Goal: Task Accomplishment & Management: Manage account settings

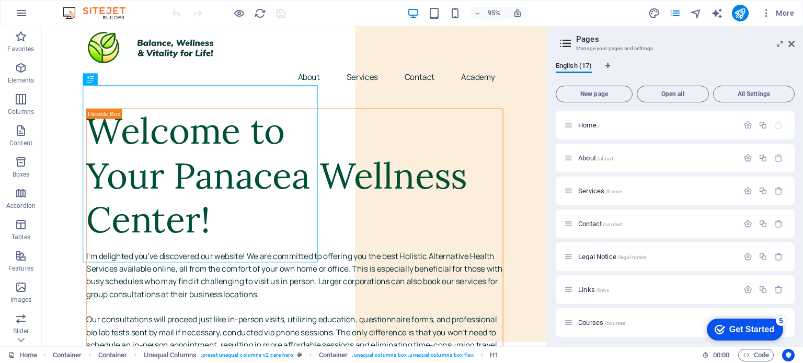
click at [0, 0] on div "English (17) New page Open all All Settings Home / About /about Services /home …" at bounding box center [0, 0] width 0 height 0
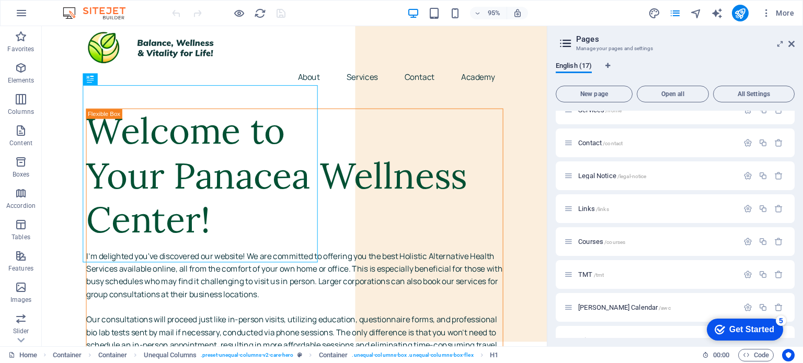
scroll to position [70, 0]
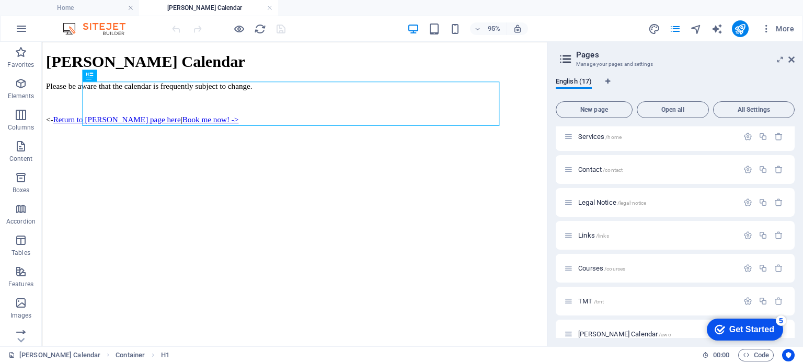
scroll to position [0, 0]
click at [0, 0] on icon at bounding box center [0, 0] width 0 height 0
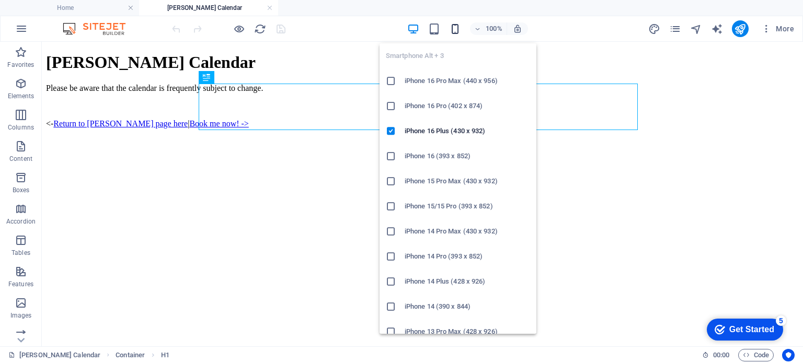
click at [452, 30] on icon "button" at bounding box center [455, 29] width 12 height 12
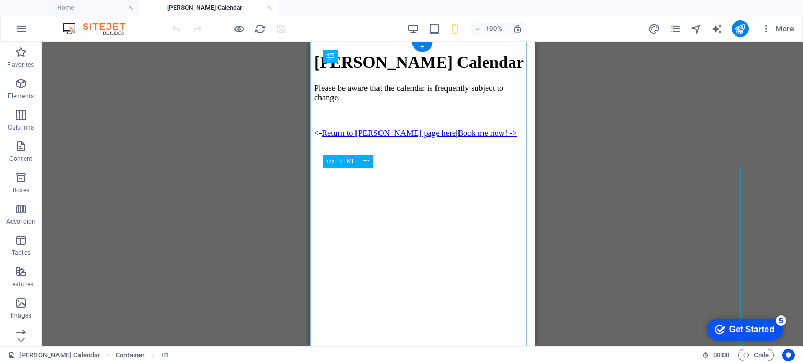
click at [483, 221] on div at bounding box center [422, 322] width 216 height 316
click at [343, 160] on span "HTML" at bounding box center [346, 161] width 17 height 6
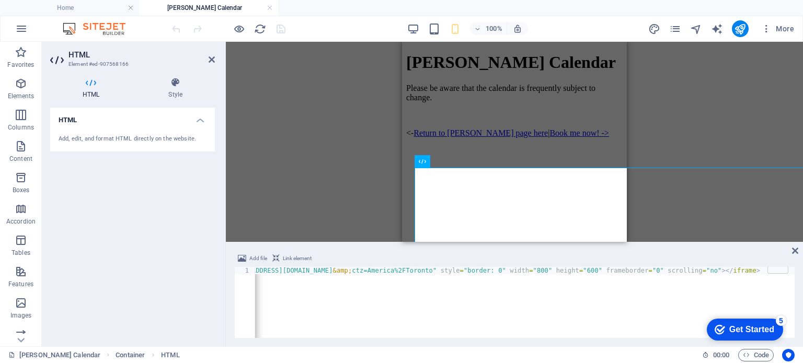
scroll to position [0, 151]
click at [590, 272] on div "< iframe src = "[URL][DOMAIN_NAME][EMAIL_ADDRESS][DOMAIN_NAME] &amp; ctz=Americ…" at bounding box center [448, 309] width 691 height 84
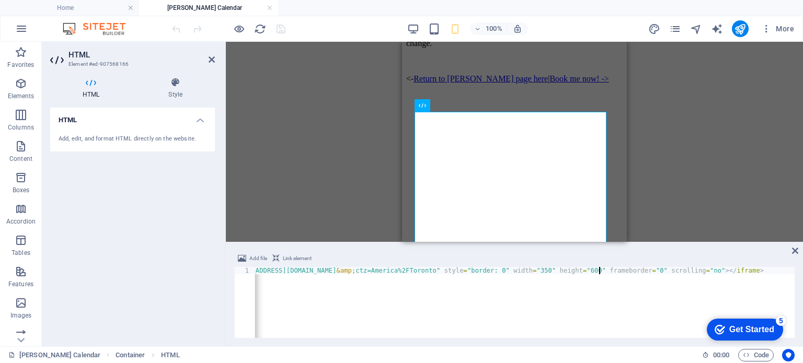
scroll to position [52, 0]
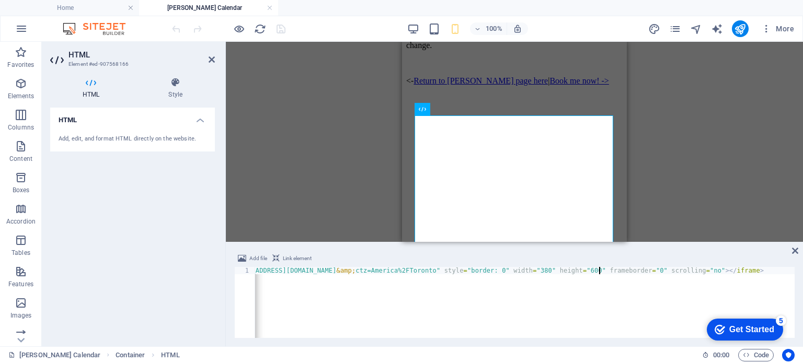
type textarea "<iframe src="[URL][DOMAIN_NAME][EMAIL_ADDRESS][DOMAIN_NAME]" style="border: 0" …"
click at [719, 154] on div "Drag here to replace the existing content. Press “Ctrl” if you want to create a…" at bounding box center [514, 142] width 577 height 200
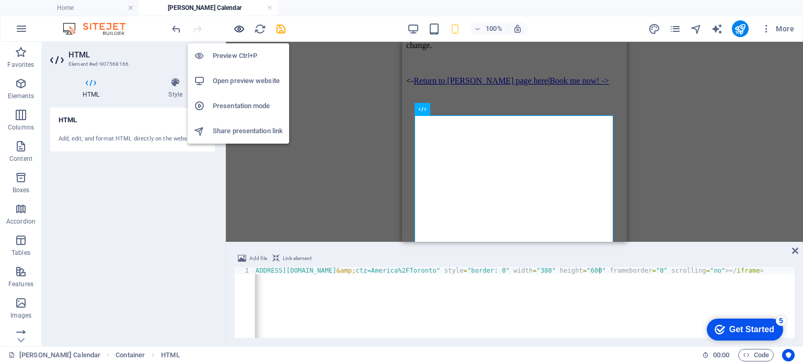
click at [236, 29] on icon "button" at bounding box center [239, 29] width 12 height 12
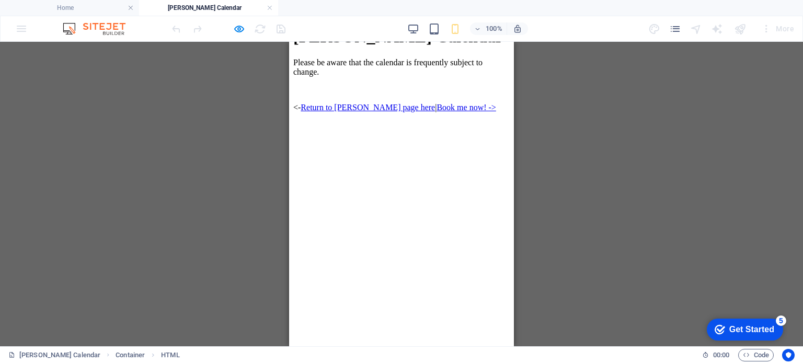
scroll to position [11, 0]
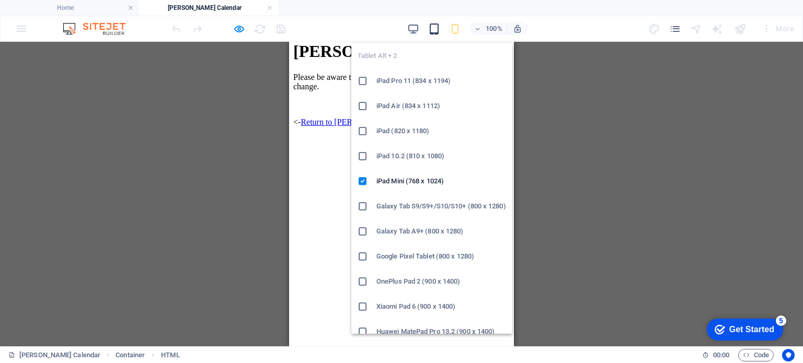
click at [435, 32] on icon "button" at bounding box center [434, 29] width 12 height 12
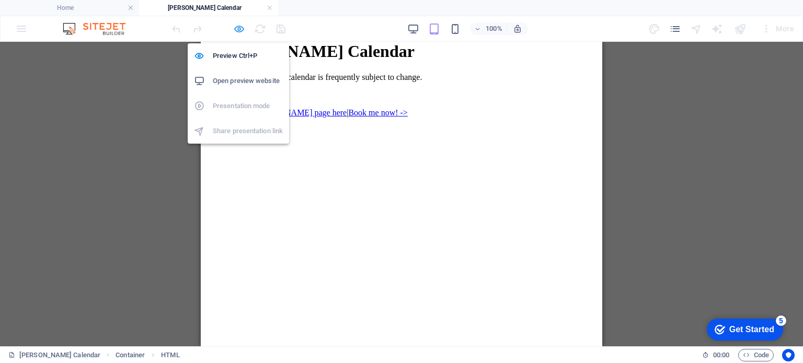
click at [238, 28] on icon "button" at bounding box center [239, 29] width 12 height 12
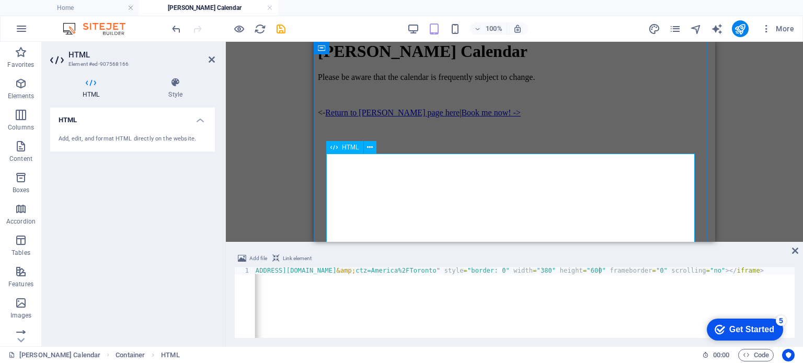
click at [517, 187] on div at bounding box center [514, 302] width 393 height 316
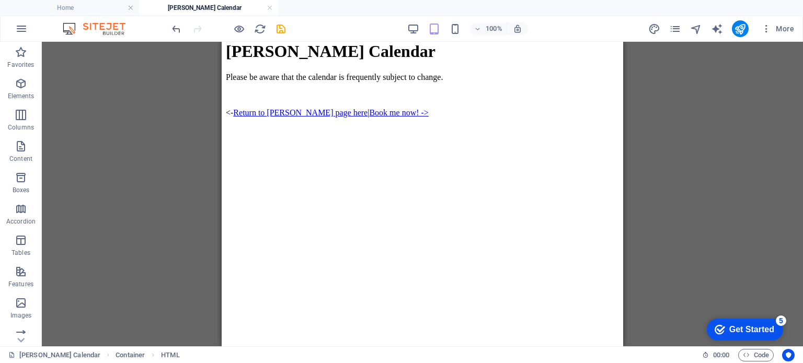
scroll to position [0, 0]
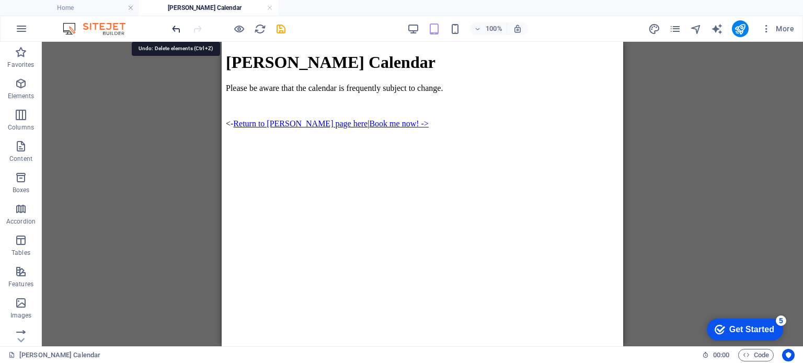
click at [174, 25] on icon "undo" at bounding box center [176, 29] width 12 height 12
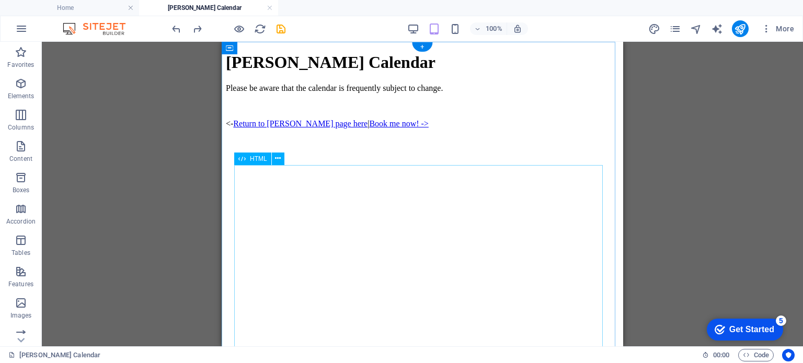
click at [324, 222] on div at bounding box center [422, 313] width 393 height 316
click at [278, 158] on icon at bounding box center [278, 158] width 6 height 11
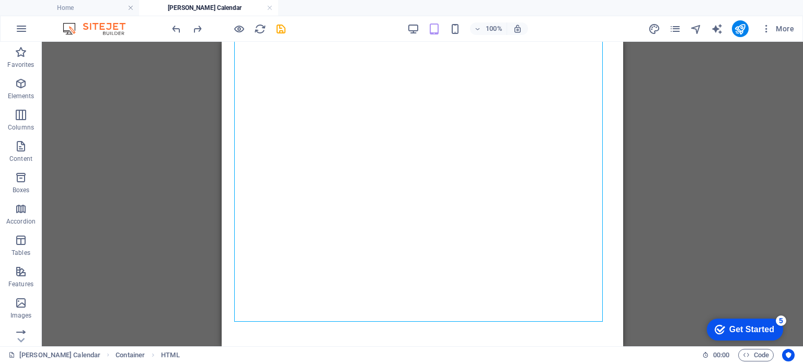
scroll to position [160, 0]
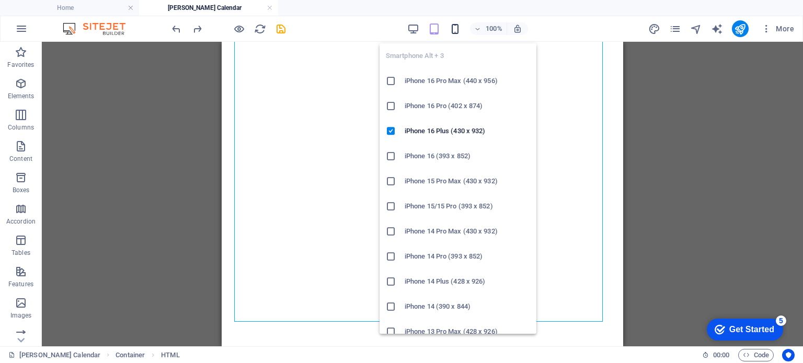
click at [457, 31] on icon "button" at bounding box center [455, 29] width 12 height 12
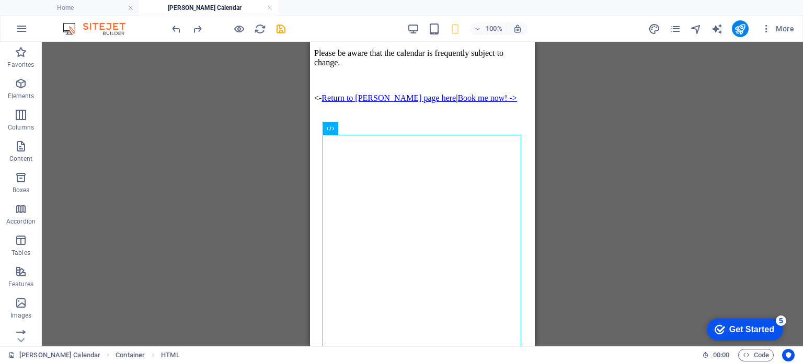
scroll to position [31, 0]
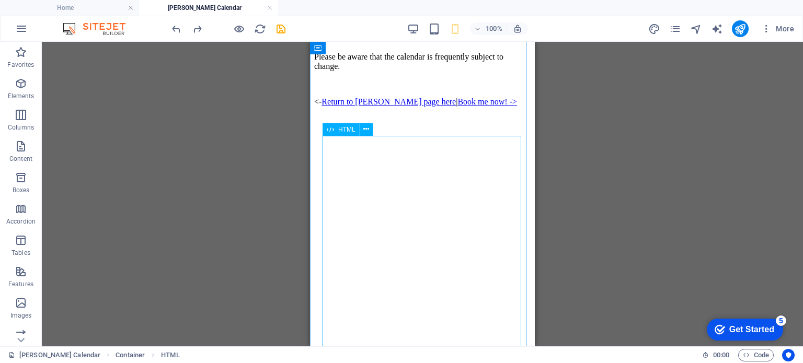
click at [340, 129] on span "HTML" at bounding box center [346, 129] width 17 height 6
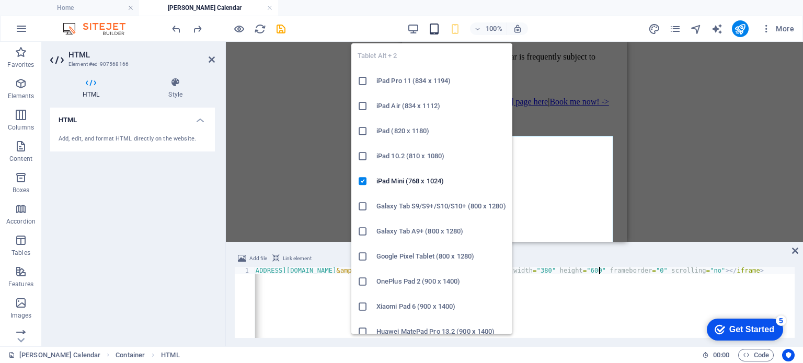
click at [437, 29] on icon "button" at bounding box center [434, 29] width 12 height 12
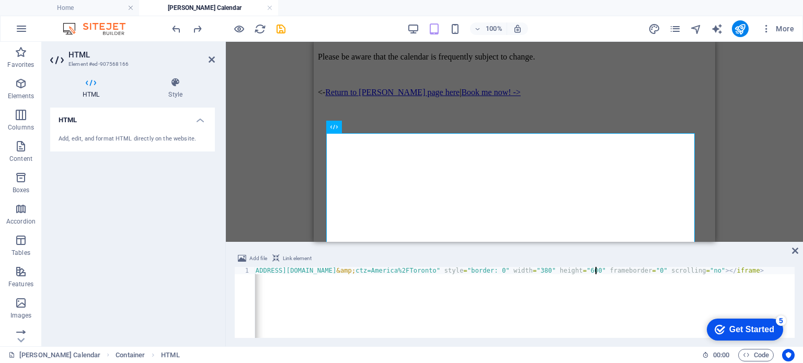
click at [596, 270] on div "< iframe src = "[URL][DOMAIN_NAME][EMAIL_ADDRESS][DOMAIN_NAME] &amp; ctz=Americ…" at bounding box center [452, 309] width 691 height 84
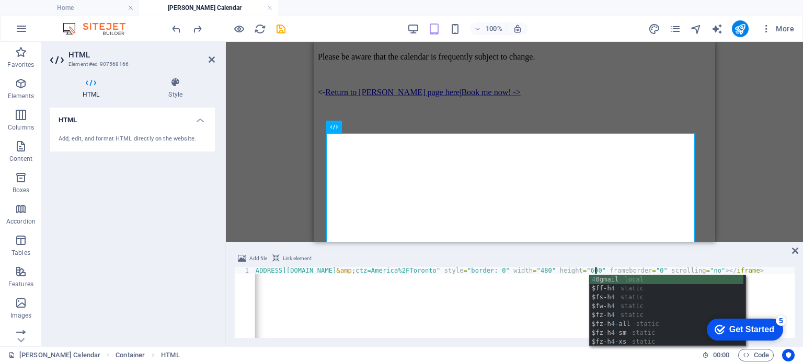
scroll to position [0, 40]
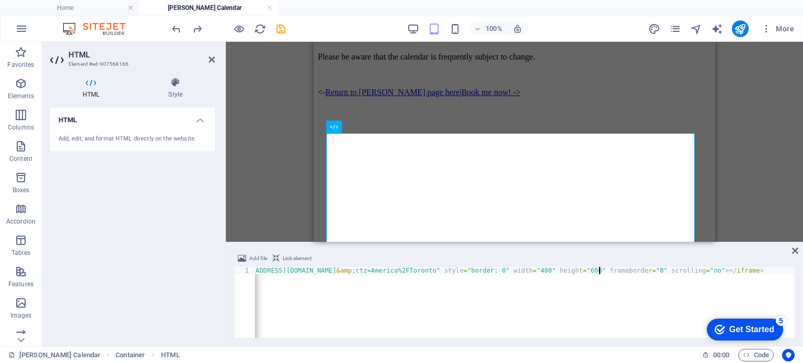
click at [599, 270] on div "< iframe src = "[URL][DOMAIN_NAME][EMAIL_ADDRESS][DOMAIN_NAME] &amp; ctz=Americ…" at bounding box center [452, 309] width 691 height 84
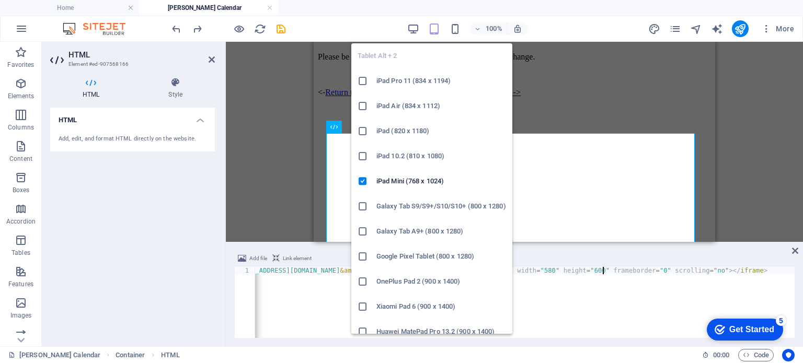
type textarea "<iframe src="[URL][DOMAIN_NAME][EMAIL_ADDRESS][DOMAIN_NAME]" style="border: 0" …"
click at [435, 28] on icon "button" at bounding box center [434, 29] width 12 height 12
click at [364, 156] on icon at bounding box center [362, 156] width 10 height 10
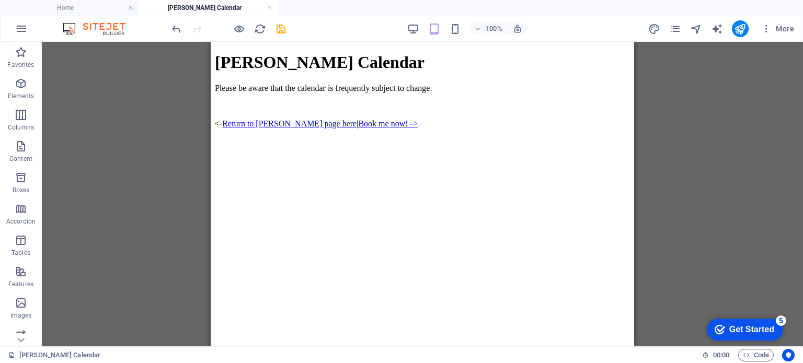
scroll to position [0, 0]
click at [175, 27] on icon "undo" at bounding box center [176, 29] width 12 height 12
click at [492, 213] on div at bounding box center [422, 313] width 415 height 316
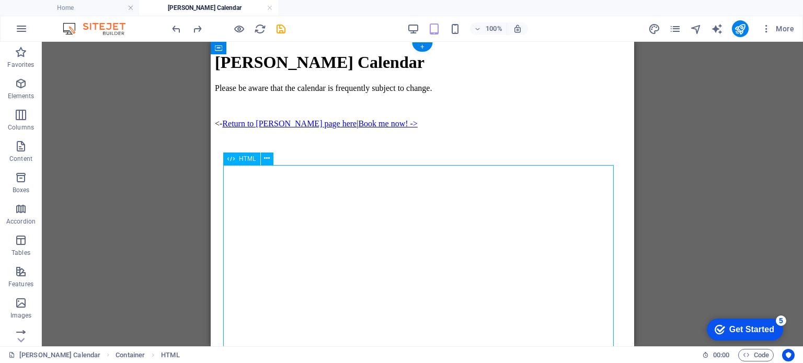
click at [492, 213] on div at bounding box center [422, 313] width 415 height 316
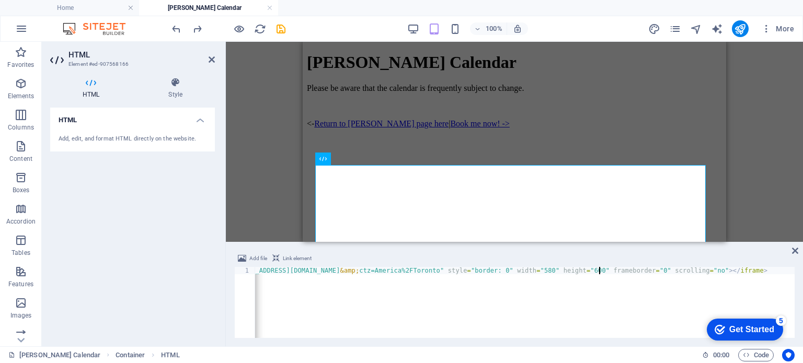
click at [600, 272] on div "< iframe src = "[URL][DOMAIN_NAME][EMAIL_ADDRESS][DOMAIN_NAME] &amp; ctz=Americ…" at bounding box center [456, 309] width 691 height 84
click at [603, 270] on div "< iframe src = "[URL][DOMAIN_NAME][EMAIL_ADDRESS][DOMAIN_NAME] &amp; ctz=Americ…" at bounding box center [456, 309] width 691 height 84
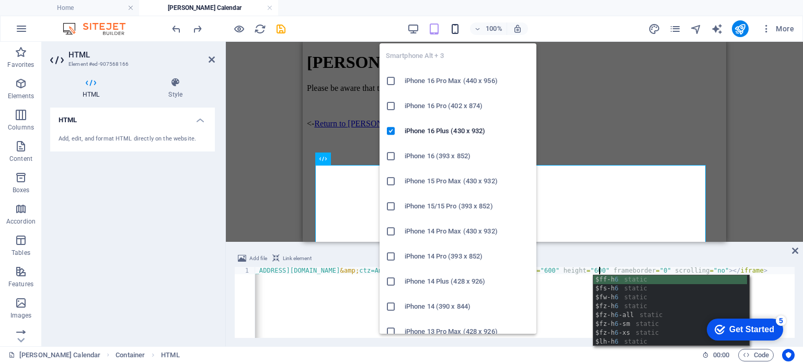
type textarea "<iframe src="[URL][DOMAIN_NAME][EMAIL_ADDRESS][DOMAIN_NAME]" style="border: 0" …"
click at [454, 27] on icon "button" at bounding box center [455, 29] width 12 height 12
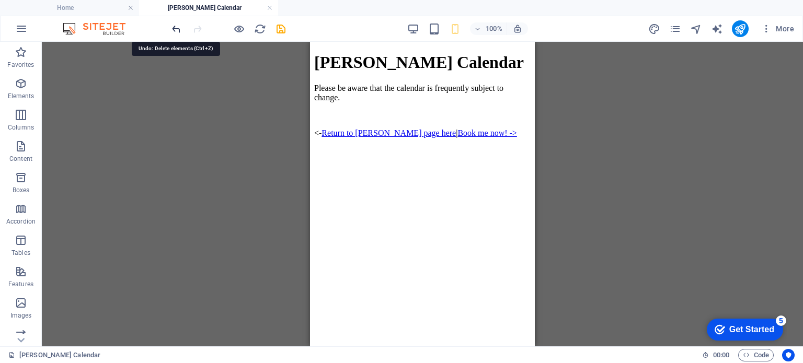
click at [180, 28] on div at bounding box center [228, 28] width 117 height 17
click at [180, 28] on icon "undo" at bounding box center [176, 29] width 12 height 12
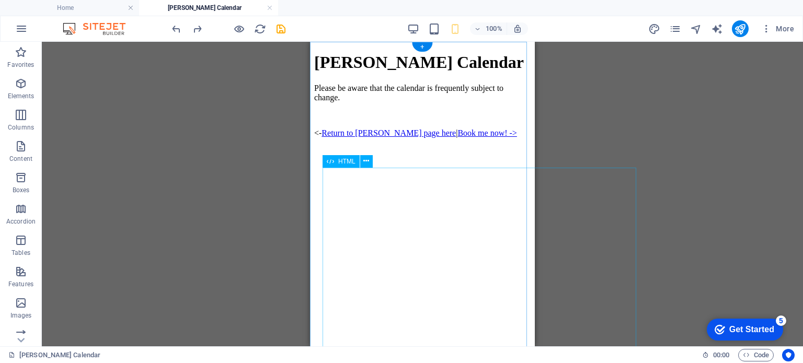
click at [444, 210] on div at bounding box center [422, 322] width 216 height 316
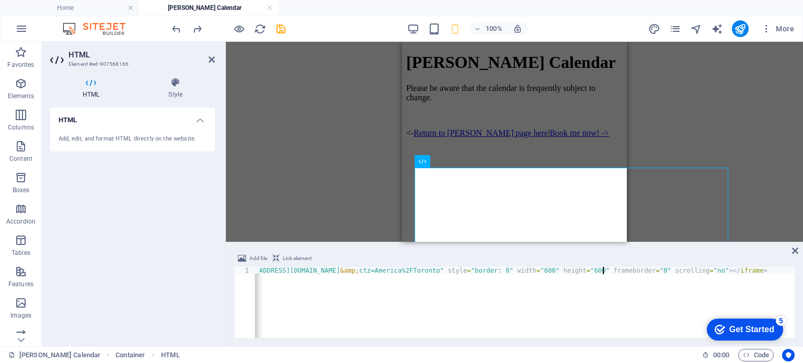
click at [602, 270] on div "< iframe src = "[URL][DOMAIN_NAME][EMAIL_ADDRESS][DOMAIN_NAME] &amp; ctz=Americ…" at bounding box center [456, 309] width 691 height 84
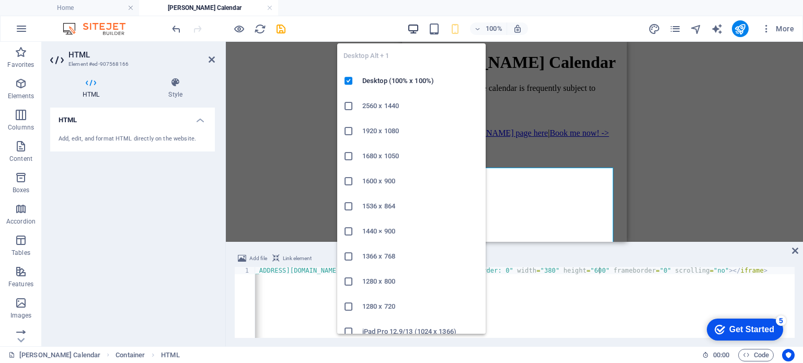
click at [415, 27] on icon "button" at bounding box center [413, 29] width 12 height 12
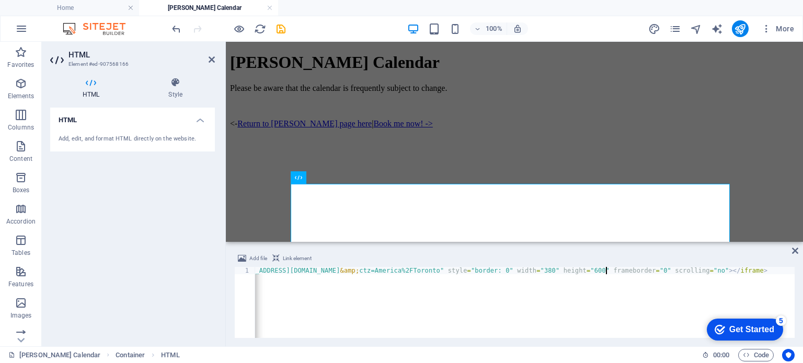
click at [604, 271] on div "< iframe src = "[URL][DOMAIN_NAME][EMAIL_ADDRESS][DOMAIN_NAME] &amp; ctz=Americ…" at bounding box center [456, 309] width 691 height 84
click at [601, 271] on div "< iframe src = "[URL][DOMAIN_NAME][EMAIL_ADDRESS][DOMAIN_NAME] &amp; ctz=Americ…" at bounding box center [456, 309] width 691 height 84
click at [602, 271] on div "< iframe src = "[URL][DOMAIN_NAME][EMAIL_ADDRESS][DOMAIN_NAME] &amp; ctz=Americ…" at bounding box center [456, 309] width 691 height 84
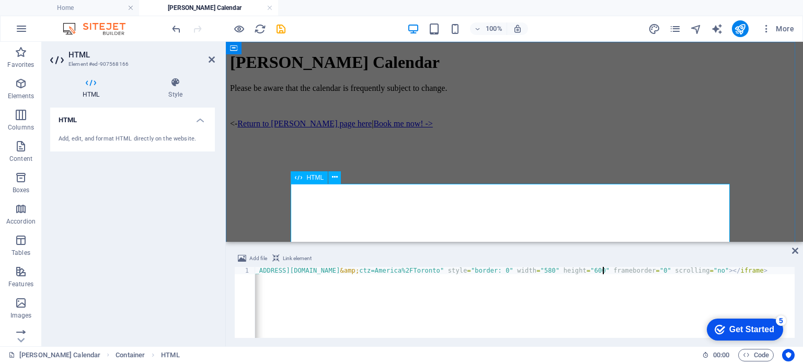
type textarea "<iframe src="[URL][DOMAIN_NAME][EMAIL_ADDRESS][DOMAIN_NAME]" style="border: 0" …"
click at [624, 209] on div at bounding box center [514, 313] width 569 height 316
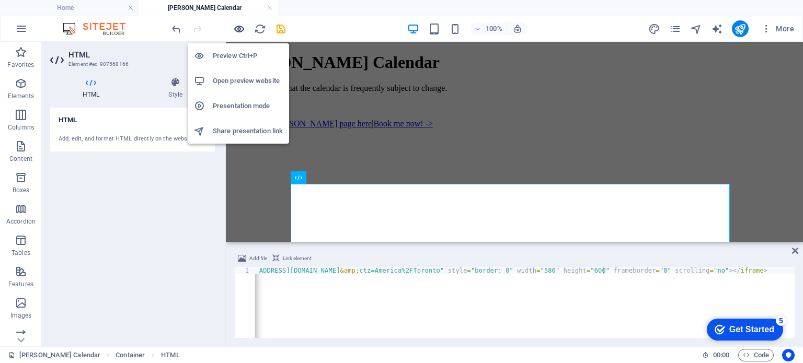
click at [240, 29] on icon "button" at bounding box center [239, 29] width 12 height 12
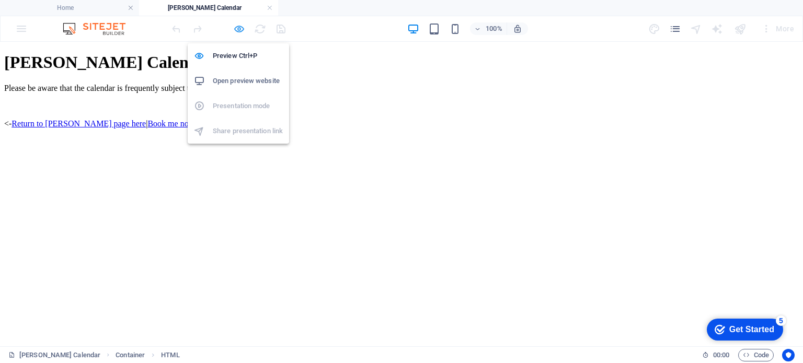
click at [240, 28] on icon "button" at bounding box center [239, 29] width 12 height 12
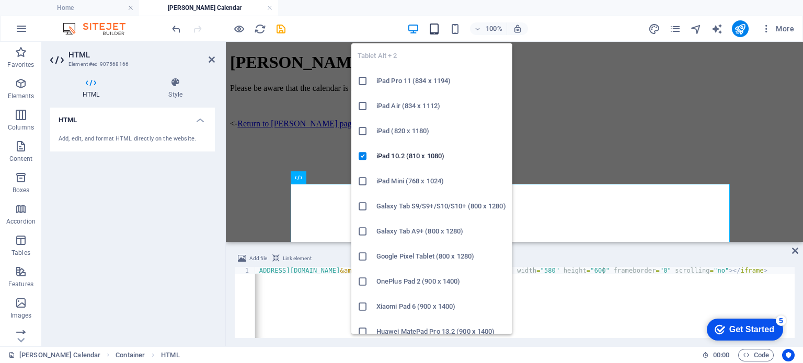
click at [437, 28] on icon "button" at bounding box center [434, 29] width 12 height 12
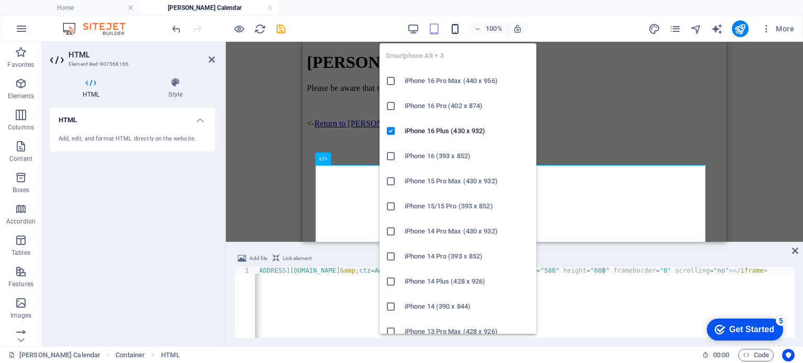
click at [454, 25] on icon "button" at bounding box center [455, 29] width 12 height 12
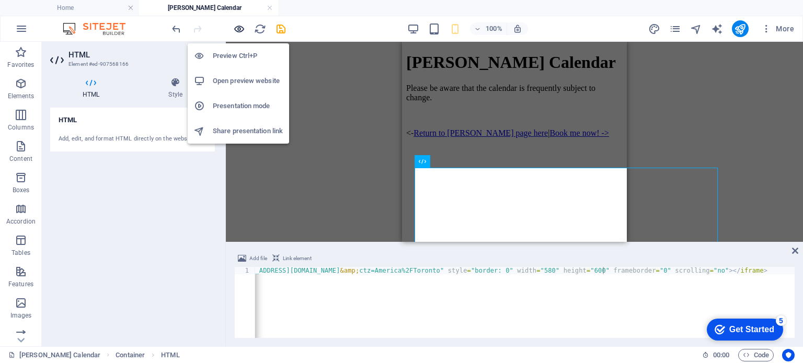
click at [236, 26] on icon "button" at bounding box center [239, 29] width 12 height 12
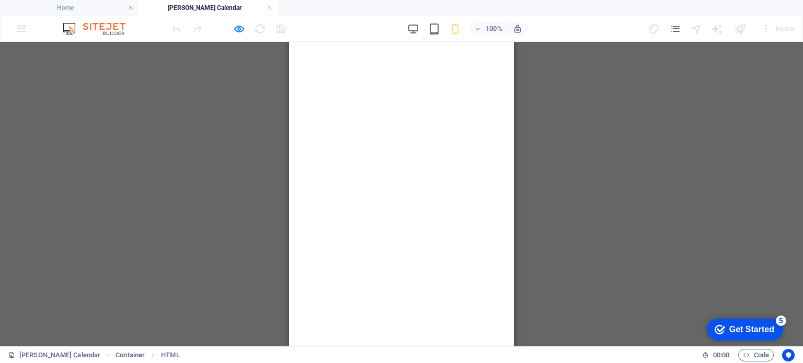
scroll to position [0, 0]
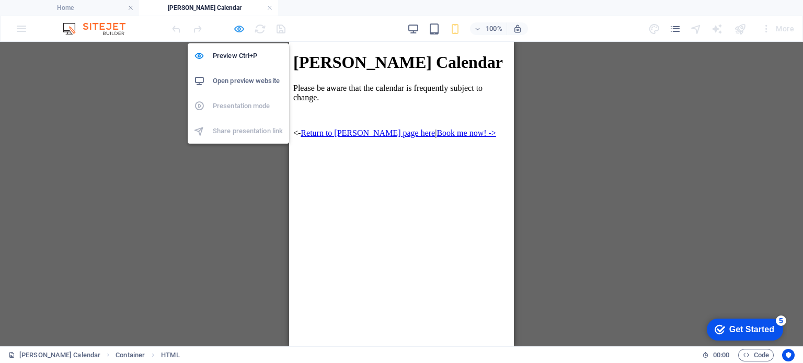
click at [238, 27] on icon "button" at bounding box center [239, 29] width 12 height 12
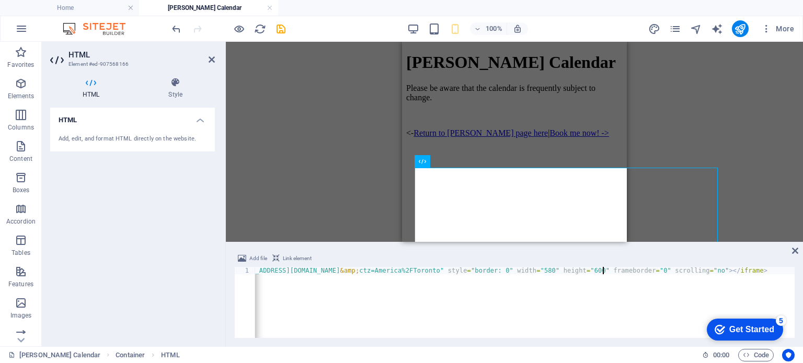
scroll to position [0, 151]
click at [376, 321] on div "< iframe src = "[URL][DOMAIN_NAME][EMAIL_ADDRESS][DOMAIN_NAME] &amp; ctz=Americ…" at bounding box center [448, 309] width 691 height 84
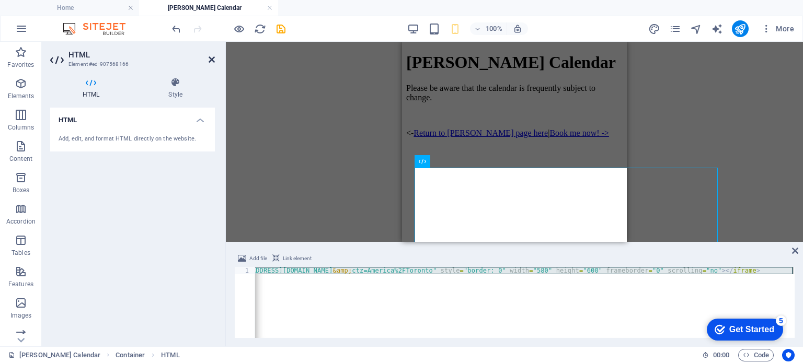
click at [211, 61] on icon at bounding box center [212, 59] width 6 height 8
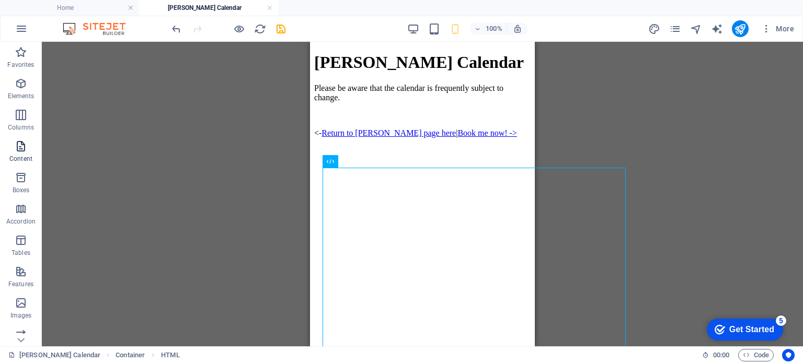
click at [28, 149] on span "Content" at bounding box center [21, 152] width 42 height 25
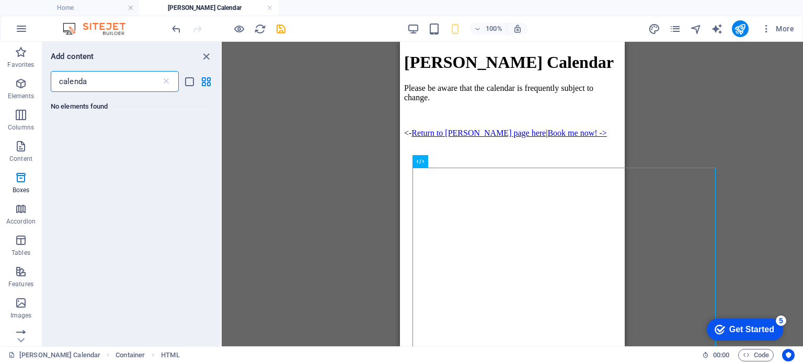
scroll to position [0, 0]
type input "c"
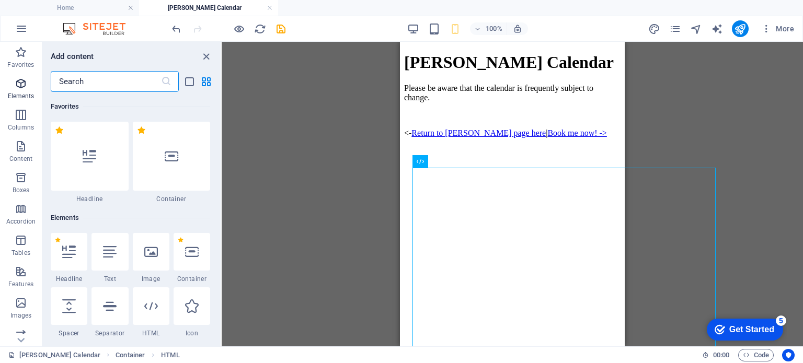
click at [17, 88] on icon "button" at bounding box center [21, 83] width 13 height 13
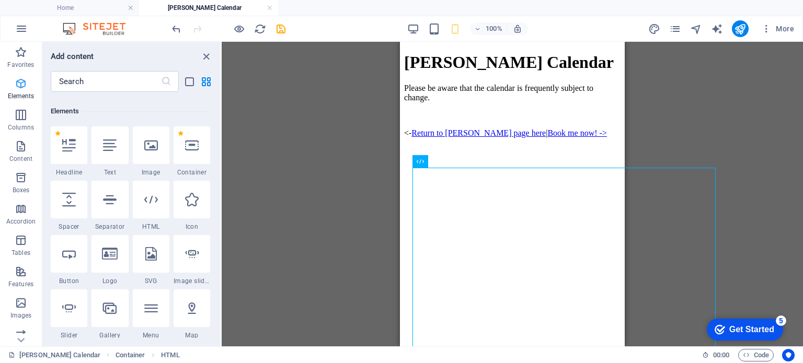
scroll to position [111, 0]
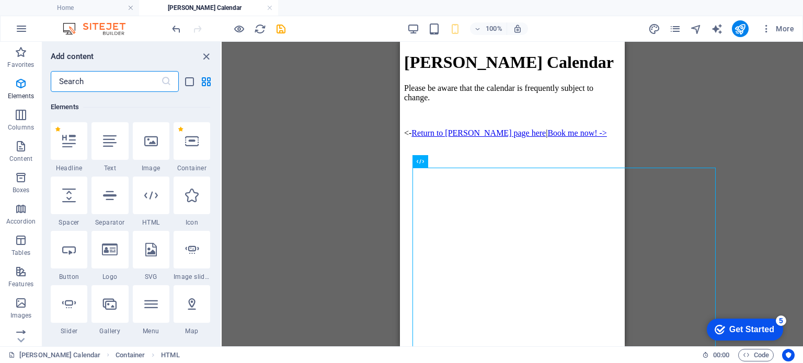
click at [77, 75] on input "text" at bounding box center [106, 81] width 110 height 21
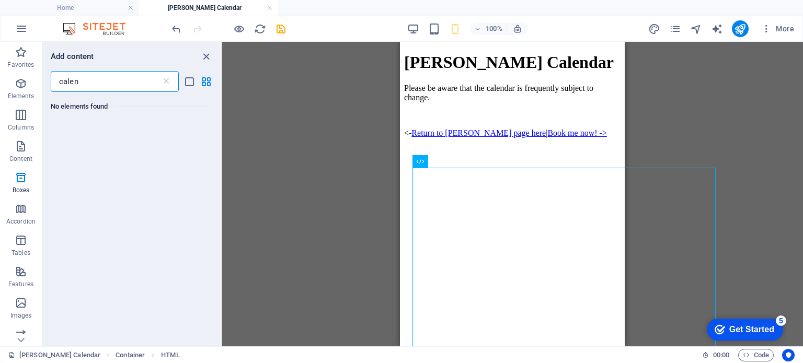
scroll to position [0, 0]
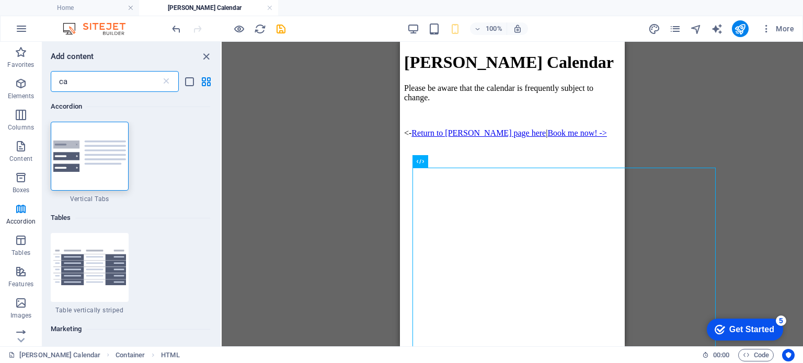
type input "c"
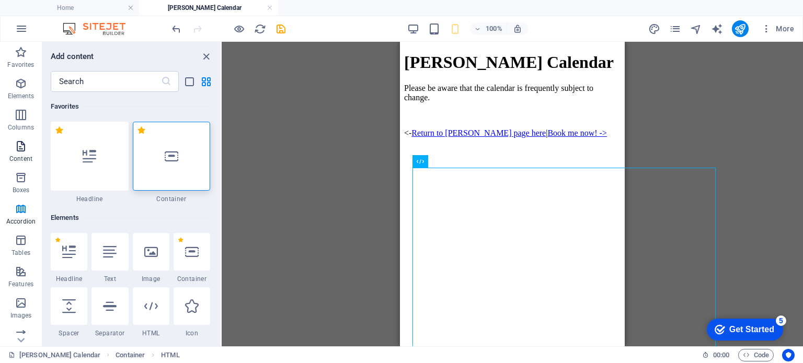
click at [19, 148] on icon "button" at bounding box center [21, 146] width 13 height 13
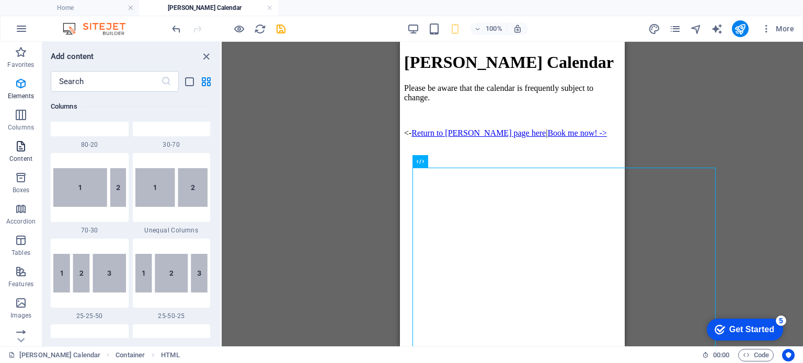
scroll to position [1829, 0]
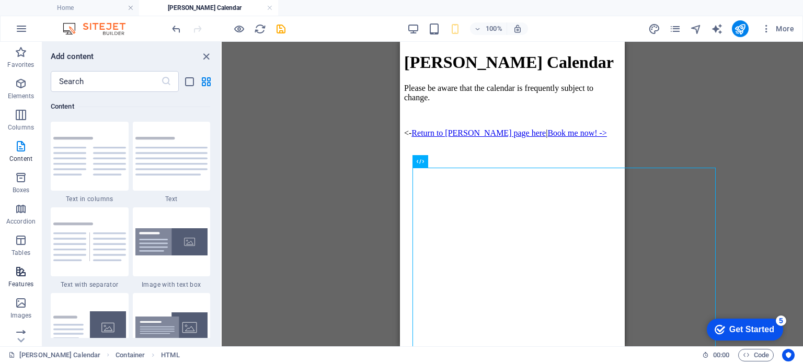
click at [19, 271] on icon "button" at bounding box center [21, 271] width 13 height 13
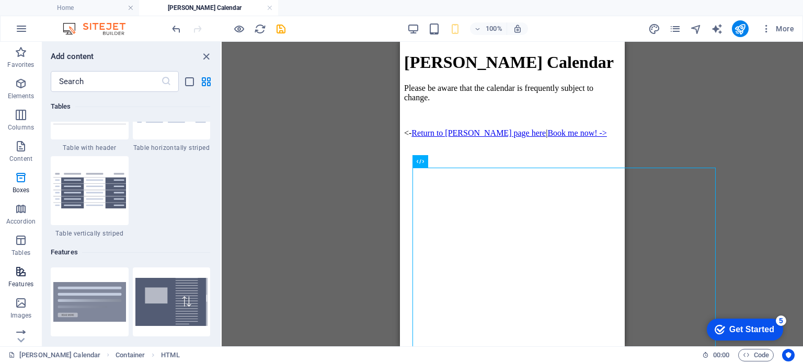
scroll to position [4074, 0]
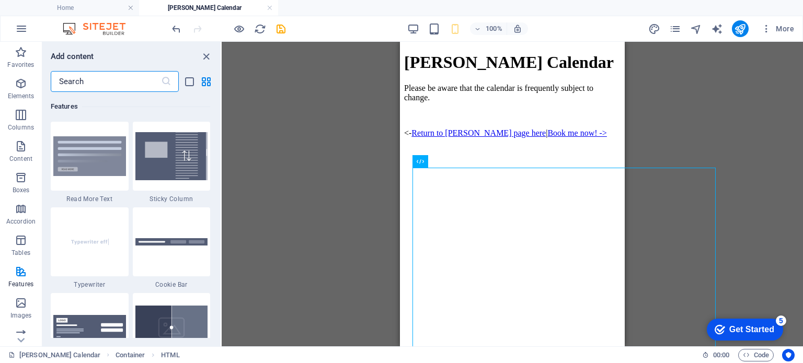
click at [108, 86] on input "text" at bounding box center [106, 81] width 110 height 21
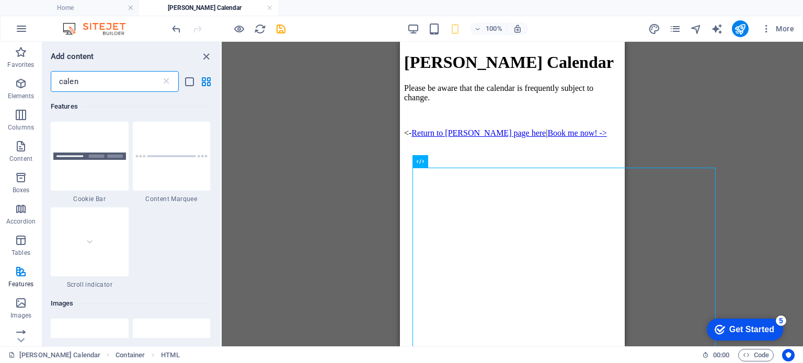
scroll to position [0, 0]
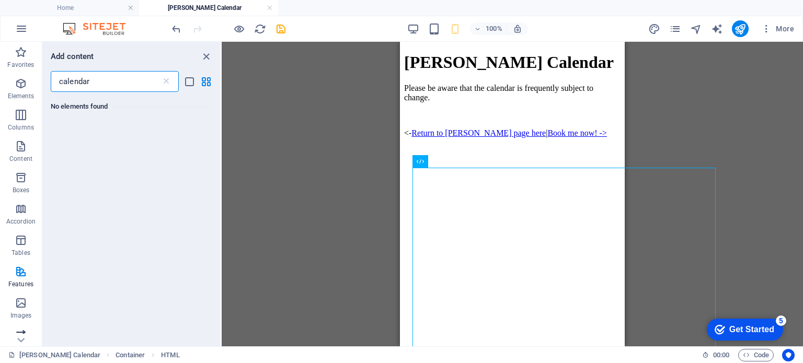
type input "calendar"
click at [16, 332] on icon "button" at bounding box center [21, 334] width 13 height 13
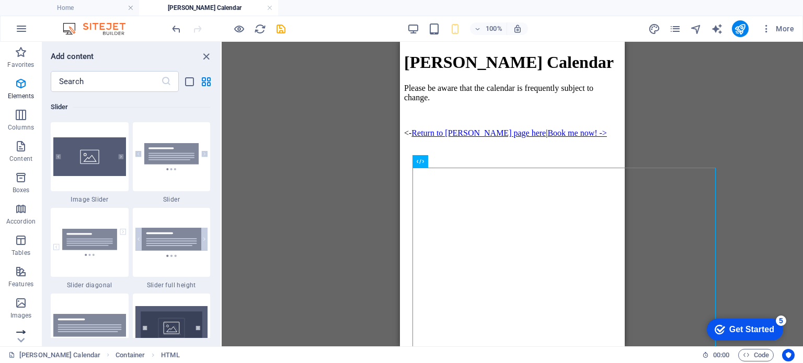
scroll to position [5925, 0]
click at [20, 50] on icon "button" at bounding box center [21, 52] width 13 height 13
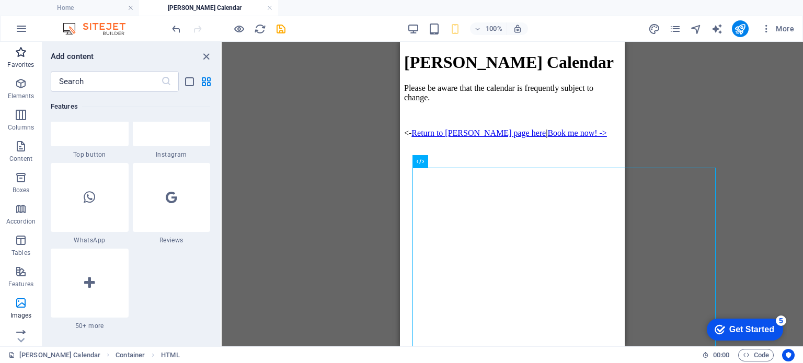
scroll to position [0, 0]
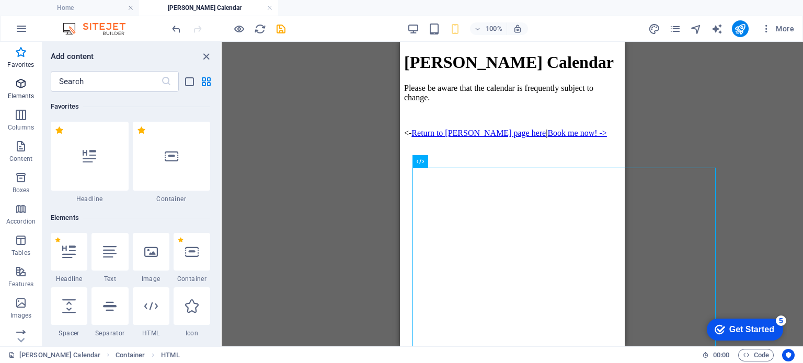
click at [21, 99] on p "Elements" at bounding box center [21, 96] width 27 height 8
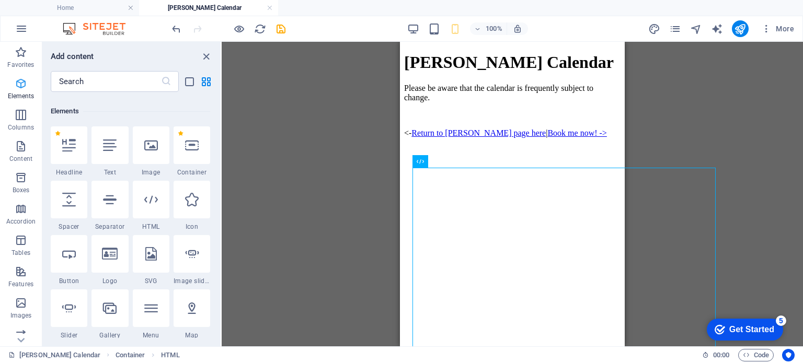
scroll to position [111, 0]
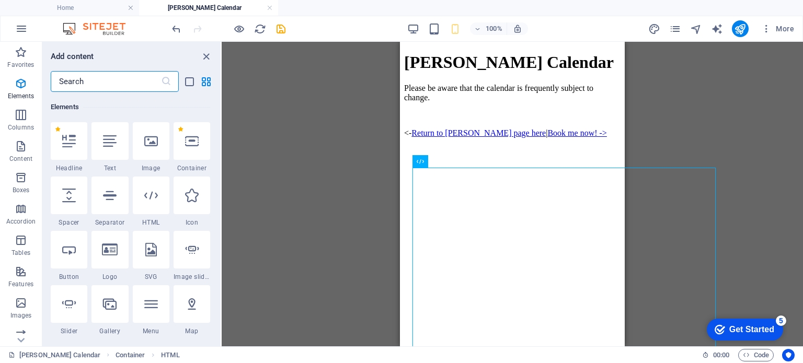
click at [101, 81] on input "text" at bounding box center [106, 81] width 110 height 21
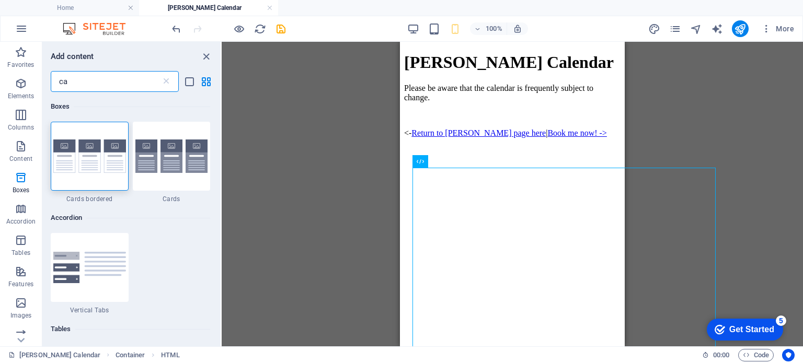
scroll to position [0, 0]
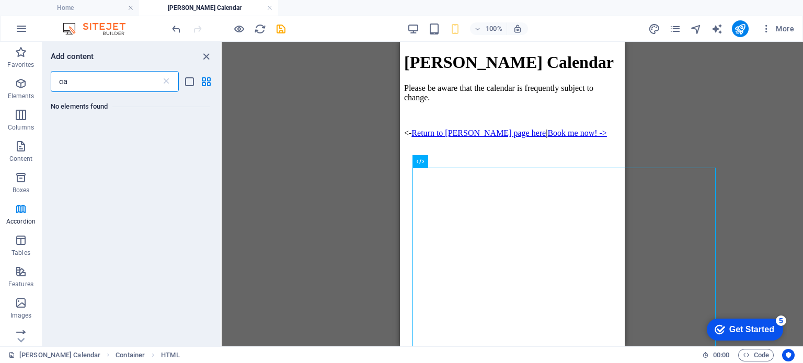
type input "c"
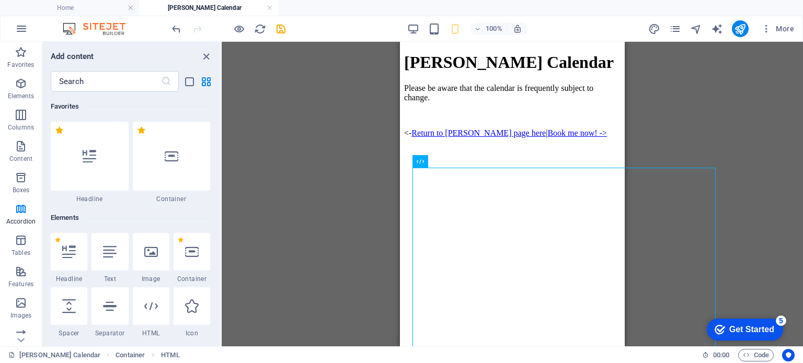
click at [734, 327] on div "Get Started" at bounding box center [751, 329] width 45 height 9
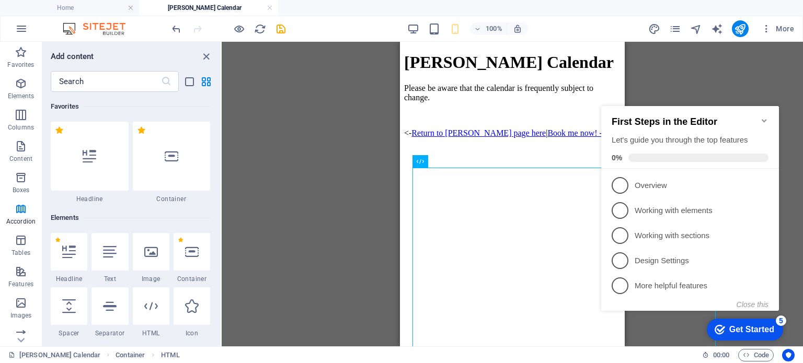
click at [326, 106] on div "Drag here to replace the existing content. Press “Ctrl” if you want to create a…" at bounding box center [512, 194] width 581 height 305
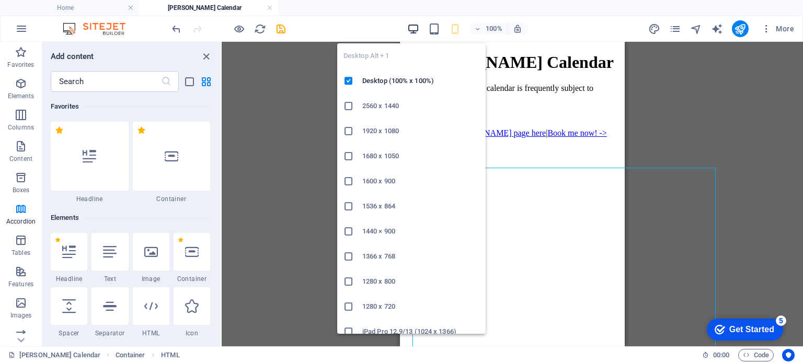
click at [407, 25] on icon "button" at bounding box center [413, 29] width 12 height 12
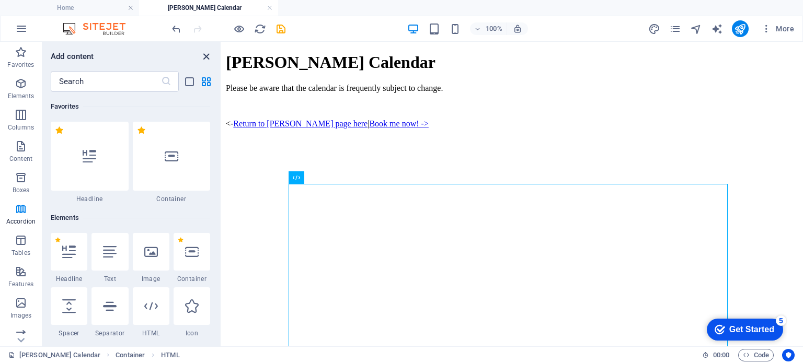
click at [204, 56] on icon "close panel" at bounding box center [206, 57] width 12 height 12
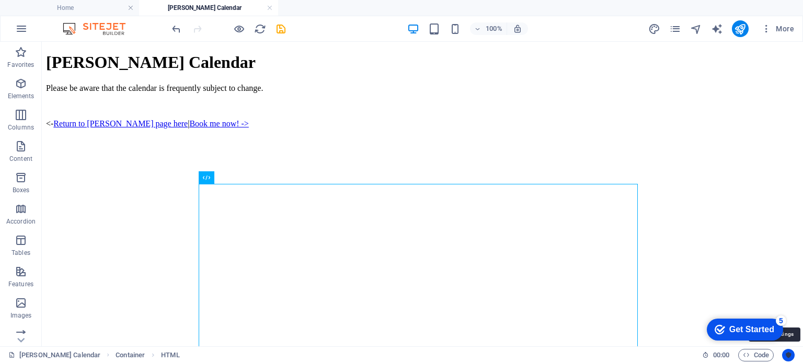
click at [786, 353] on icon "Usercentrics" at bounding box center [787, 355] width 7 height 7
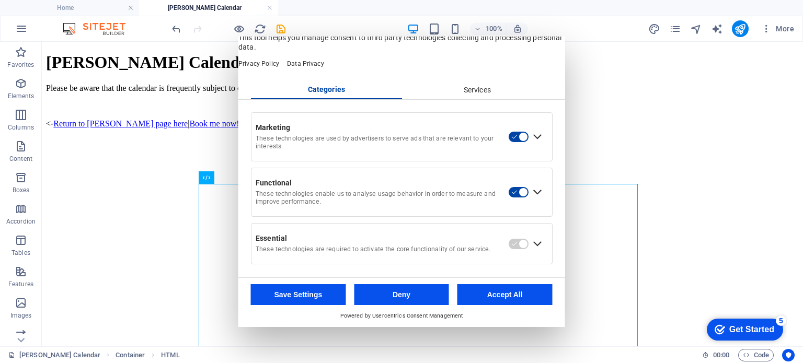
scroll to position [31, 0]
click at [653, 110] on div "[PERSON_NAME] Calendar Please be aware that the calendar is frequently subject …" at bounding box center [422, 265] width 753 height 425
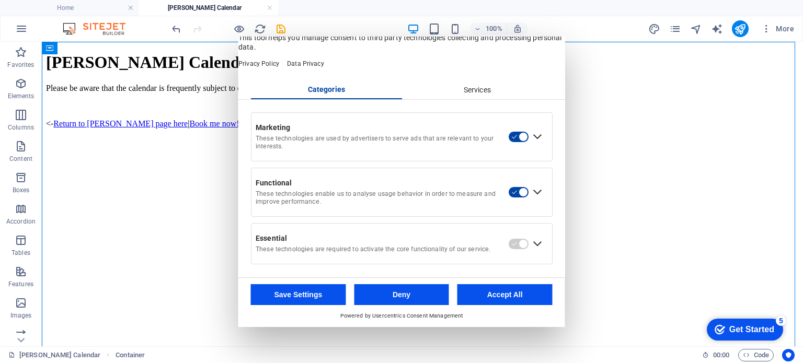
click at [730, 328] on div "Get Started" at bounding box center [751, 329] width 45 height 9
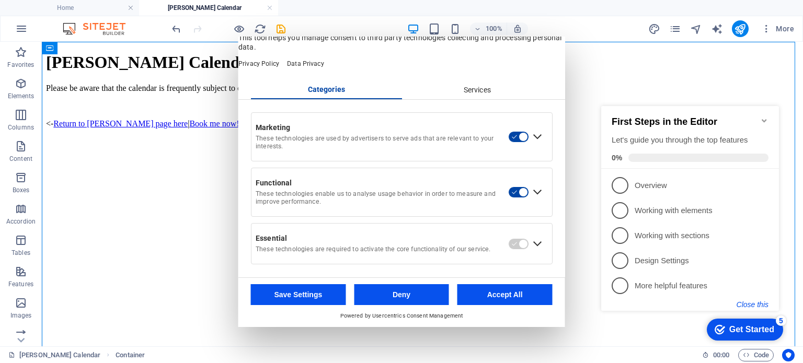
click at [755, 305] on button "Close this" at bounding box center [752, 305] width 32 height 8
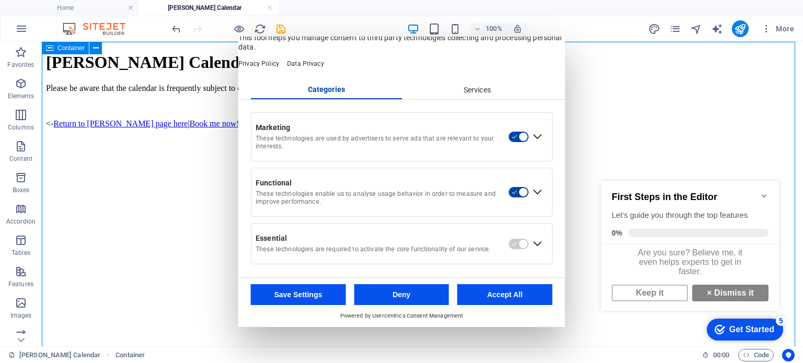
click at [652, 99] on div "[PERSON_NAME] Calendar Please be aware that the calendar is frequently subject …" at bounding box center [422, 265] width 753 height 425
click at [663, 115] on div "[PERSON_NAME] Calendar Please be aware that the calendar is frequently subject …" at bounding box center [422, 265] width 753 height 425
click at [509, 292] on button "Accept All" at bounding box center [504, 294] width 95 height 21
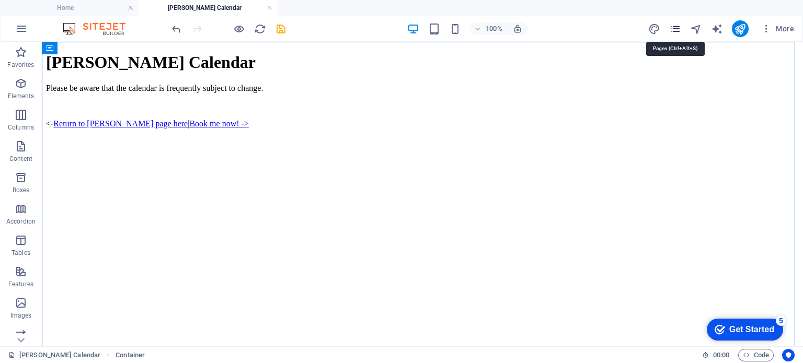
click at [676, 30] on icon "pages" at bounding box center [675, 29] width 12 height 12
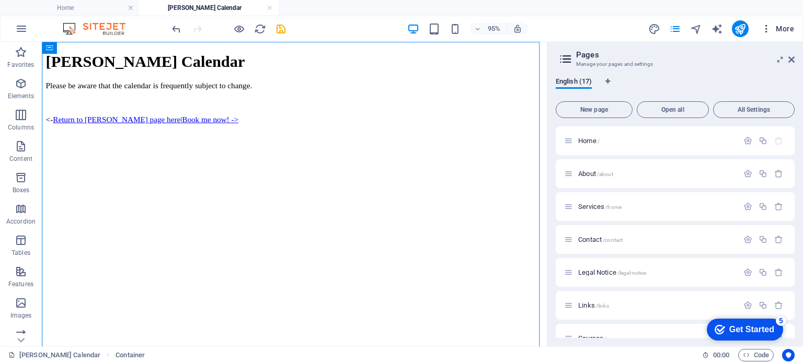
click at [768, 33] on icon "button" at bounding box center [766, 29] width 10 height 10
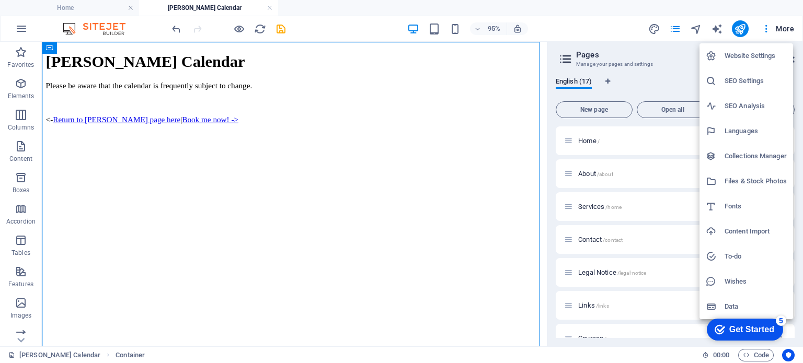
click at [580, 29] on div at bounding box center [401, 181] width 803 height 363
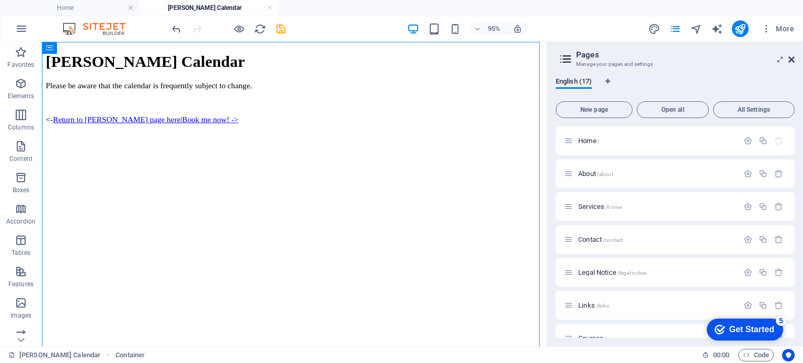
click at [794, 56] on icon at bounding box center [791, 59] width 6 height 8
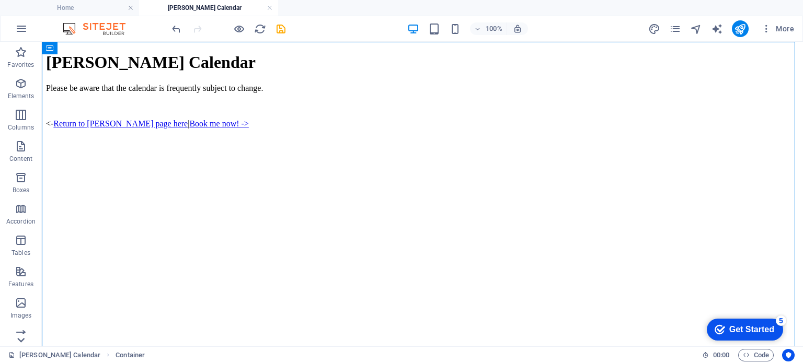
click at [22, 341] on icon at bounding box center [20, 340] width 7 height 5
click at [22, 48] on icon at bounding box center [21, 47] width 7 height 5
click at [22, 22] on icon "button" at bounding box center [21, 28] width 13 height 13
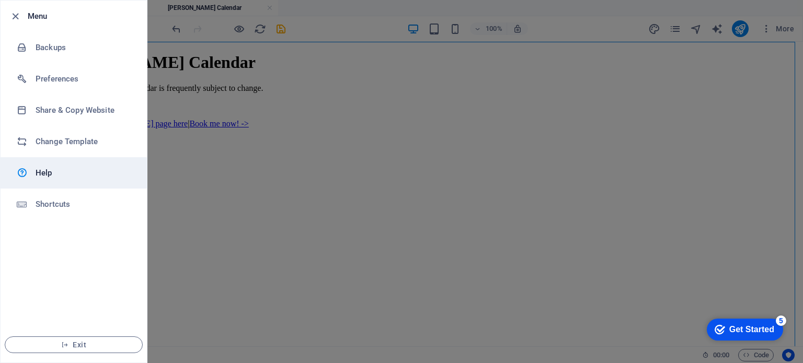
click at [46, 177] on h6 "Help" at bounding box center [84, 173] width 97 height 13
click at [457, 224] on div at bounding box center [401, 181] width 803 height 363
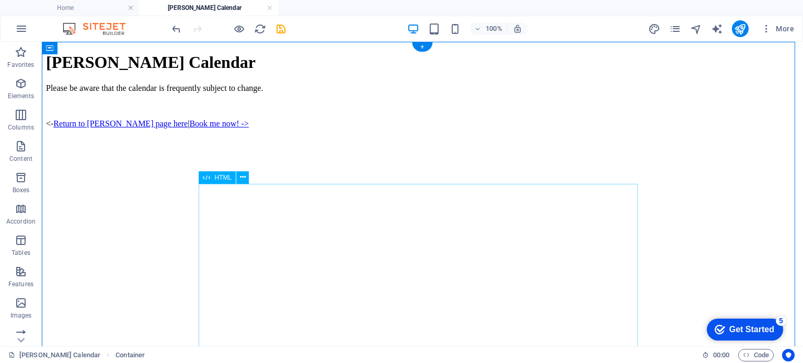
click at [491, 193] on div at bounding box center [422, 313] width 753 height 316
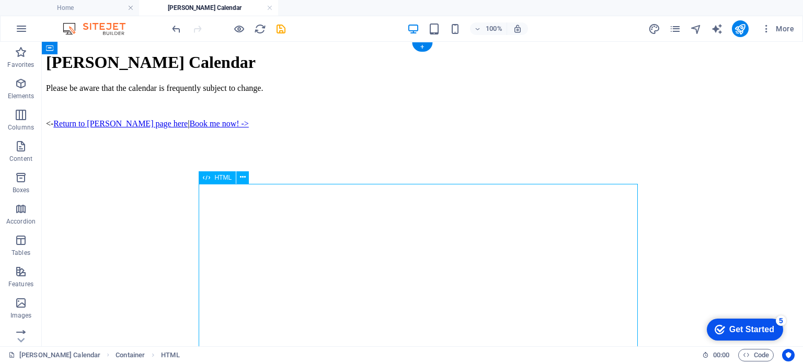
click at [490, 195] on div at bounding box center [422, 313] width 753 height 316
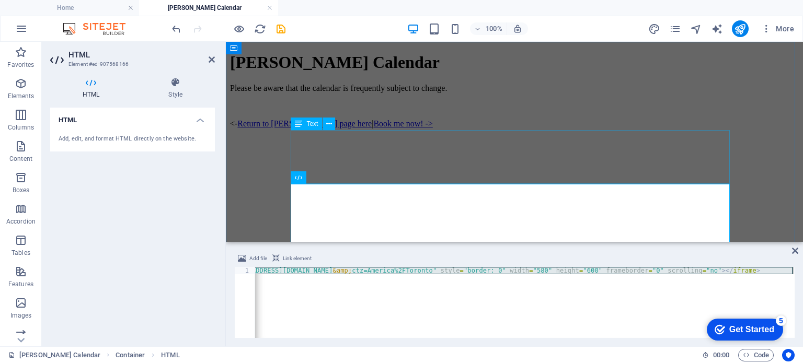
click at [611, 146] on div "Please be aware that the calendar is frequently subject to change. <- Return to…" at bounding box center [514, 115] width 569 height 63
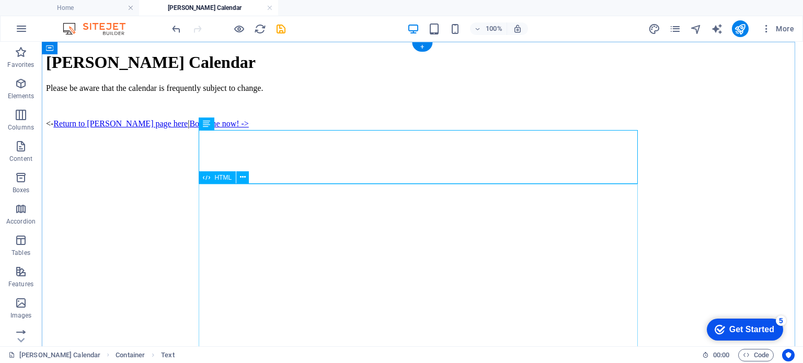
click at [492, 234] on div at bounding box center [422, 313] width 753 height 316
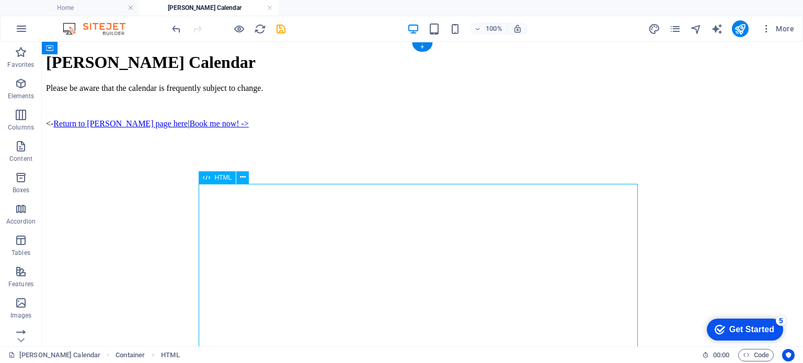
click at [492, 234] on div at bounding box center [422, 313] width 753 height 316
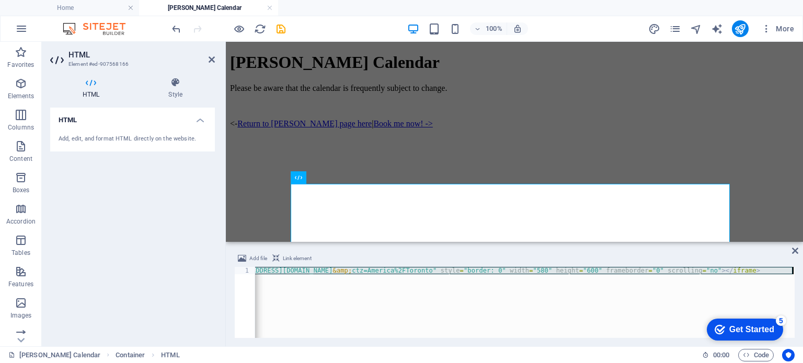
click at [594, 270] on div "< iframe src = "[URL][DOMAIN_NAME][EMAIL_ADDRESS][DOMAIN_NAME] &amp; ctz=Americ…" at bounding box center [524, 302] width 539 height 71
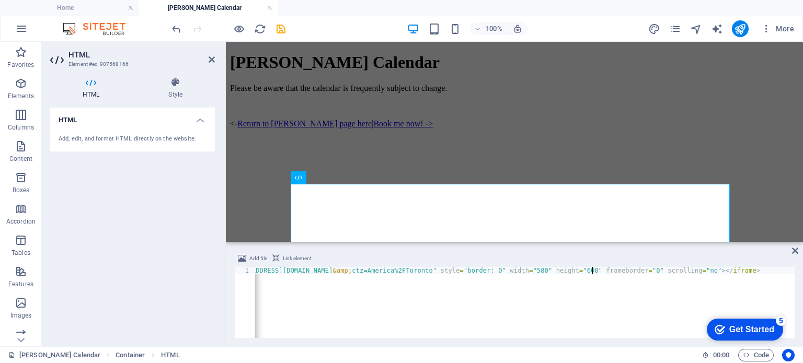
click at [590, 270] on div "< iframe src = "[URL][DOMAIN_NAME][EMAIL_ADDRESS][DOMAIN_NAME] &amp; ctz=Americ…" at bounding box center [448, 309] width 691 height 84
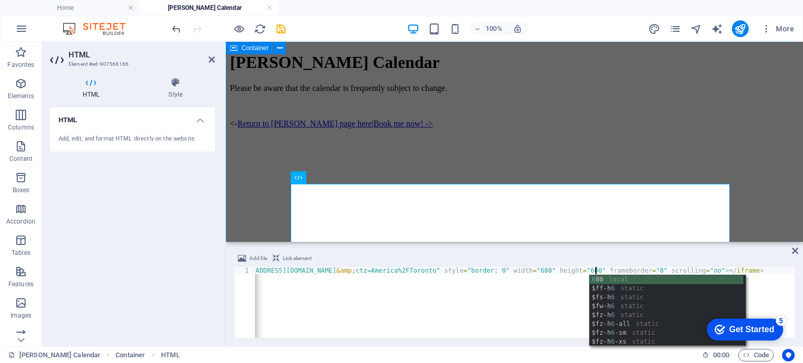
type textarea "<iframe src="[URL][DOMAIN_NAME][EMAIL_ADDRESS][DOMAIN_NAME]" style="border: 0" …"
click at [765, 127] on div "[PERSON_NAME] Calendar Please be aware that the calendar is frequently subject …" at bounding box center [514, 265] width 569 height 425
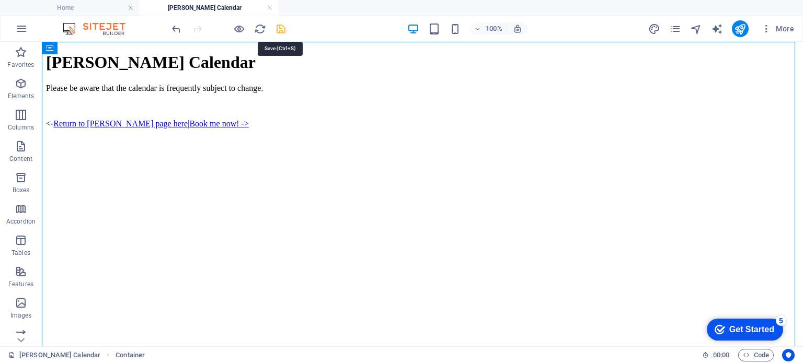
click at [280, 26] on icon "save" at bounding box center [281, 29] width 12 height 12
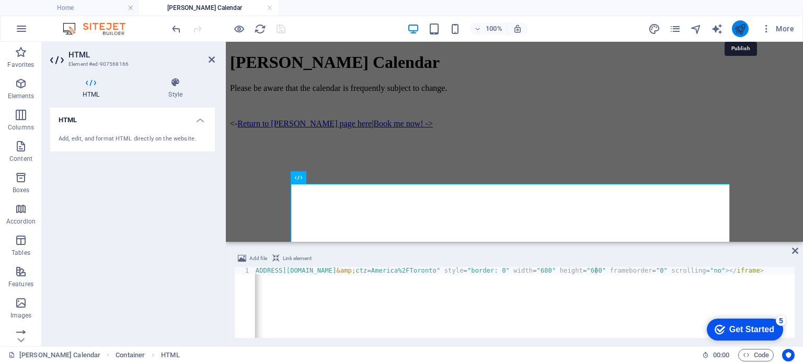
click at [735, 27] on icon "publish" at bounding box center [740, 29] width 12 height 12
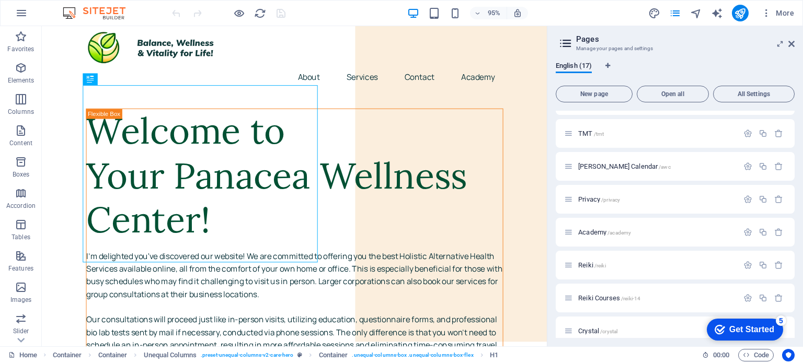
scroll to position [223, 0]
click at [0, 0] on span "[PERSON_NAME] Calendar /awc" at bounding box center [0, 0] width 0 height 0
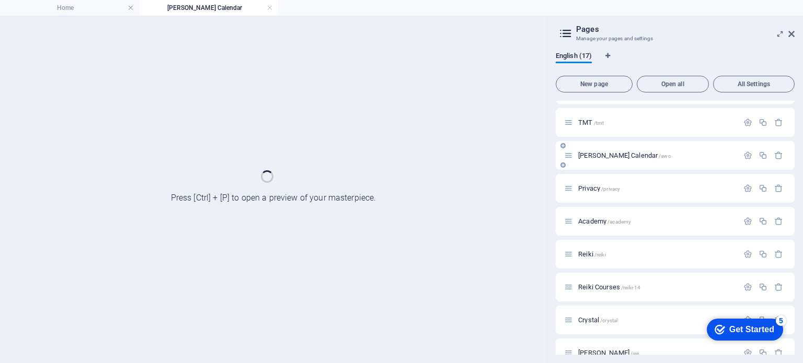
click at [616, 167] on div "[PERSON_NAME] Calendar /awc" at bounding box center [675, 155] width 239 height 29
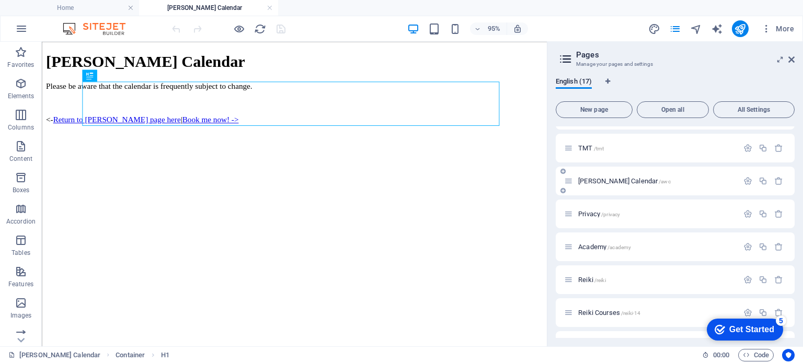
scroll to position [0, 0]
click at [366, 240] on div at bounding box center [307, 313] width 523 height 316
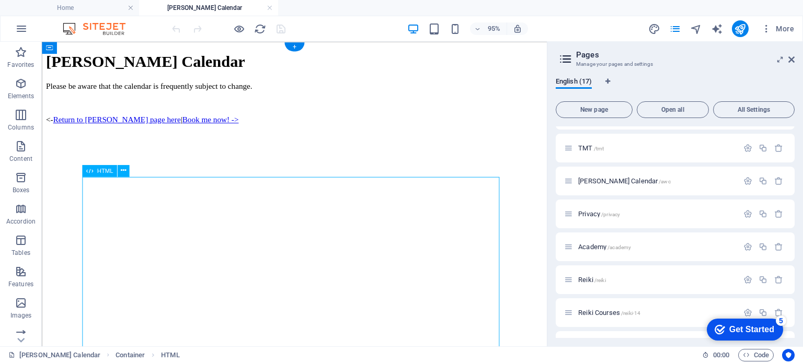
click at [366, 240] on div at bounding box center [307, 313] width 523 height 316
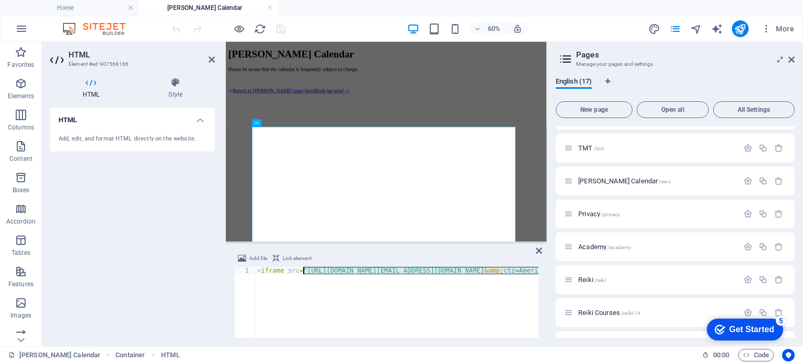
drag, startPoint x: 477, startPoint y: 270, endPoint x: 303, endPoint y: 271, distance: 174.0
click at [303, 271] on div "< iframe src = "https://calendar.google.com/calendar/embed?src=calendar0137%40g…" at bounding box center [600, 309] width 691 height 84
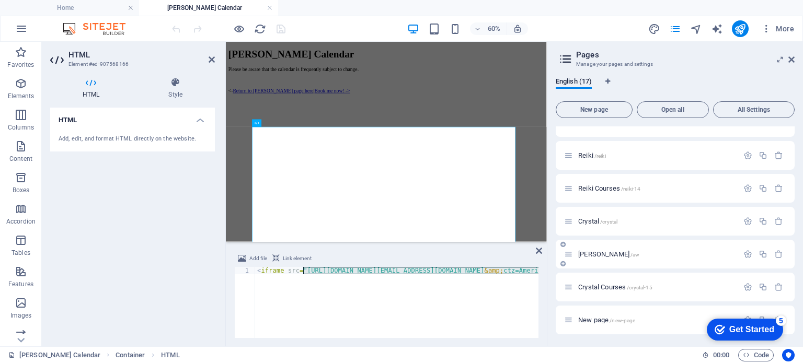
click at [601, 255] on span "Ms. Addison /aw" at bounding box center [608, 254] width 61 height 8
click at [0, 0] on div "Home / About /about Services /home Contact /contact Legal Notice /legal-notice …" at bounding box center [0, 0] width 0 height 0
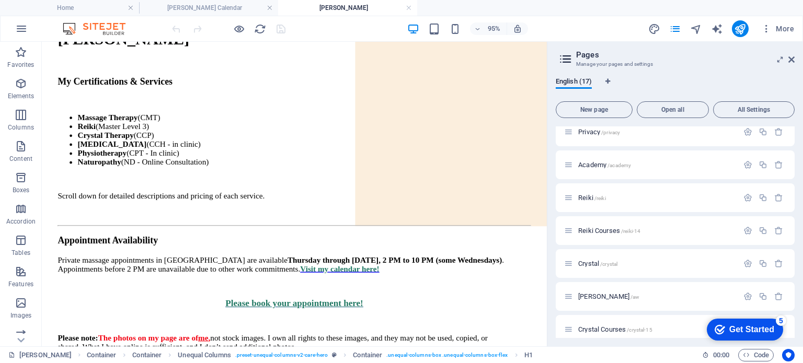
scroll to position [149, 0]
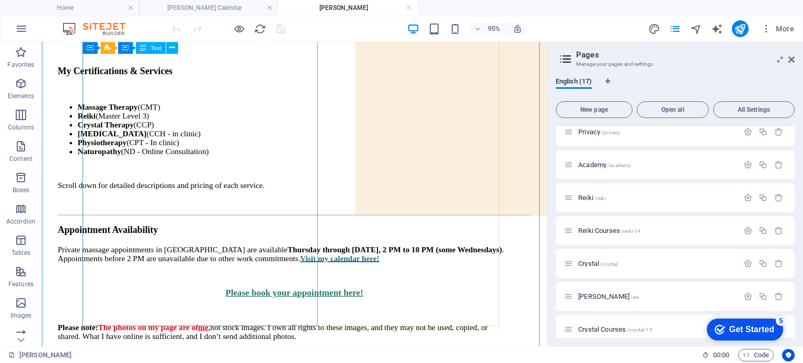
click at [177, 224] on div "My Certifications & Services Massage Therapy (CMT) Reiki (Master Level 3) Cryst…" at bounding box center [308, 220] width 498 height 308
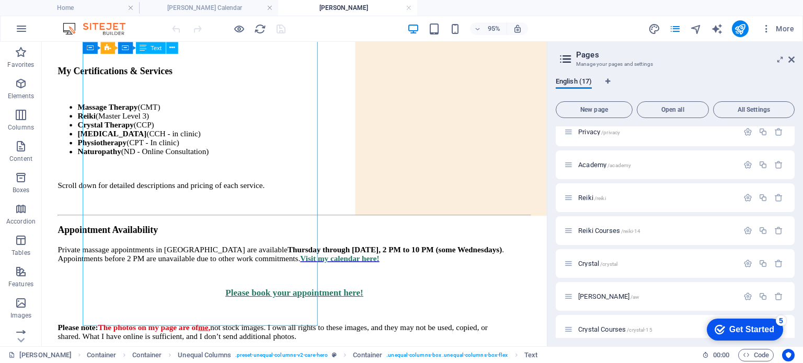
click at [177, 224] on div "My Certifications & Services Massage Therapy (CMT) Reiki (Master Level 3) Cryst…" at bounding box center [308, 220] width 498 height 308
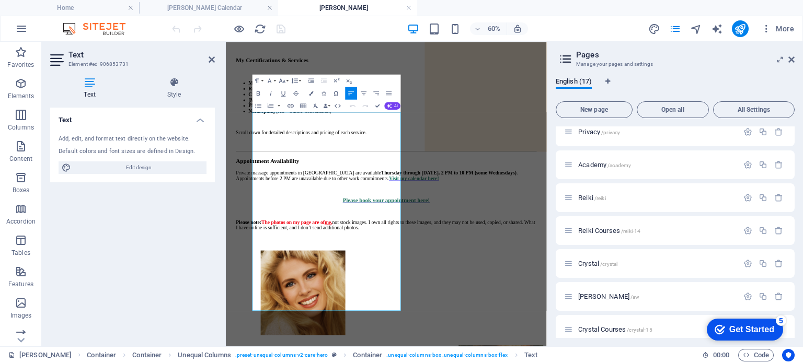
scroll to position [0, 0]
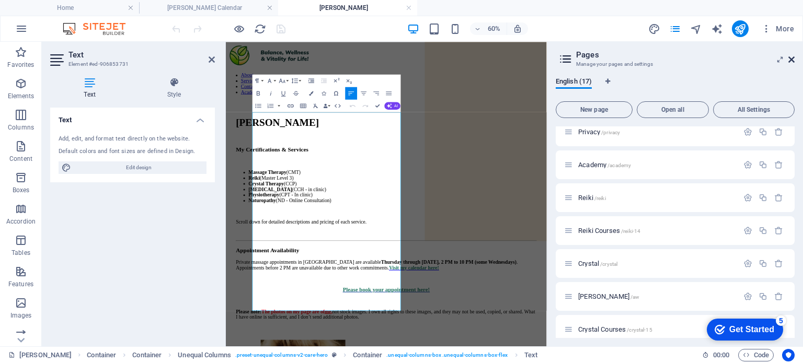
click at [0, 0] on icon at bounding box center [0, 0] width 0 height 0
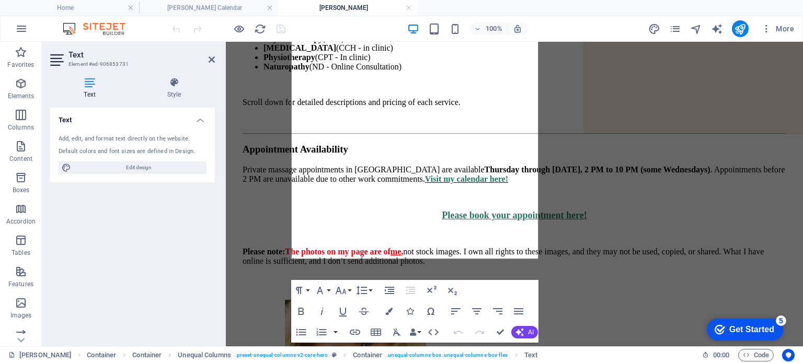
scroll to position [228, 0]
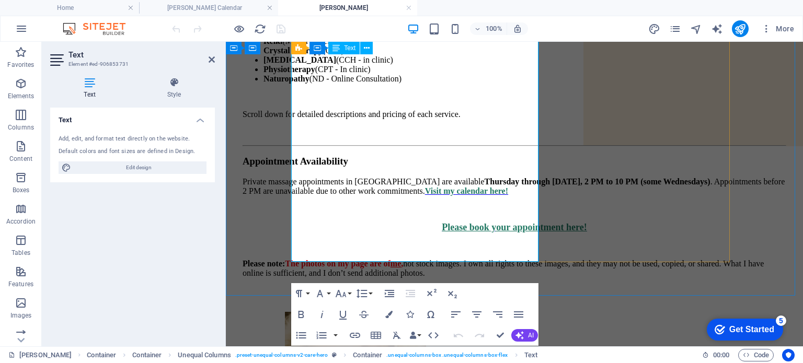
click at [425, 187] on span "Visit my calendar here!" at bounding box center [466, 191] width 83 height 9
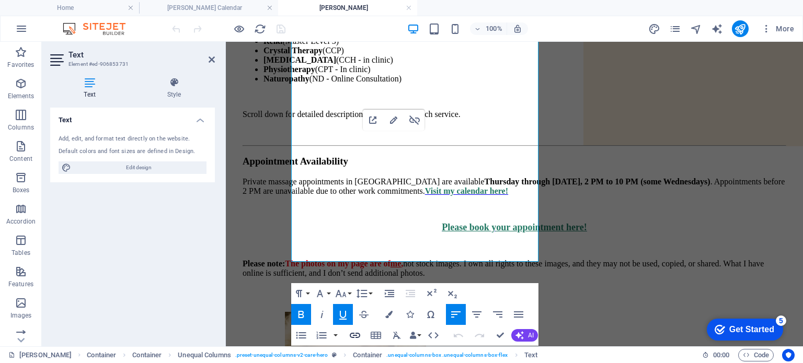
click at [355, 329] on icon "button" at bounding box center [355, 335] width 13 height 13
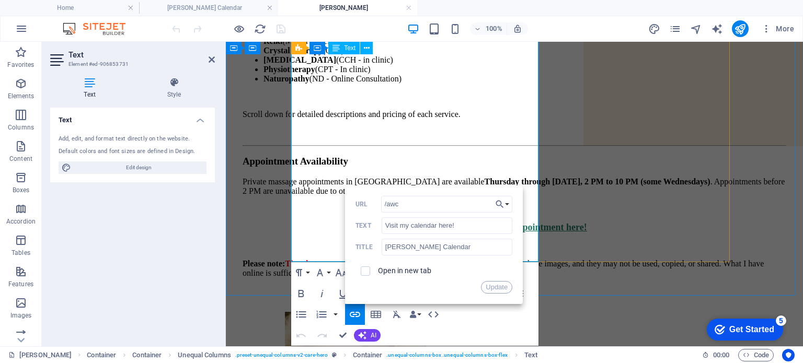
drag, startPoint x: 643, startPoint y: 246, endPoint x: 306, endPoint y: 192, distance: 341.9
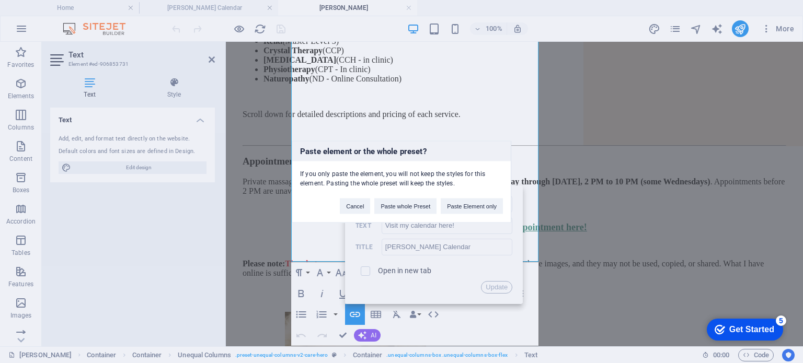
click at [365, 271] on div "Paste element or the whole preset? If you only paste the element, you will not …" at bounding box center [401, 181] width 803 height 363
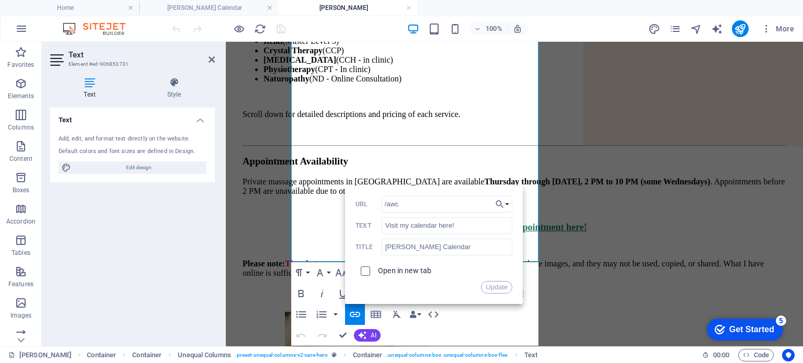
click at [365, 271] on input "checkbox" at bounding box center [363, 269] width 9 height 9
checkbox input "true"
click at [503, 204] on icon "button" at bounding box center [499, 204] width 10 height 13
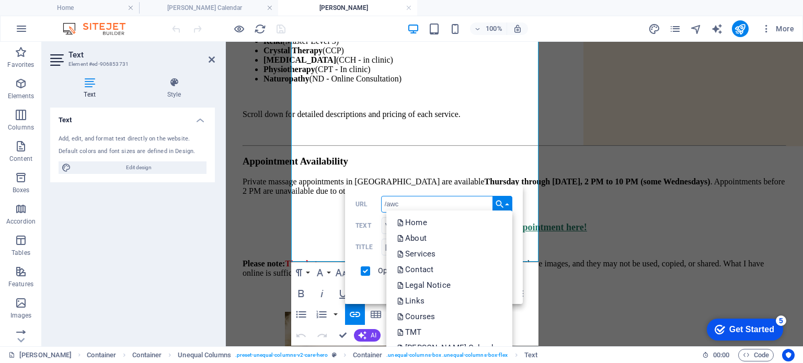
click at [440, 200] on input "/awc" at bounding box center [447, 204] width 132 height 17
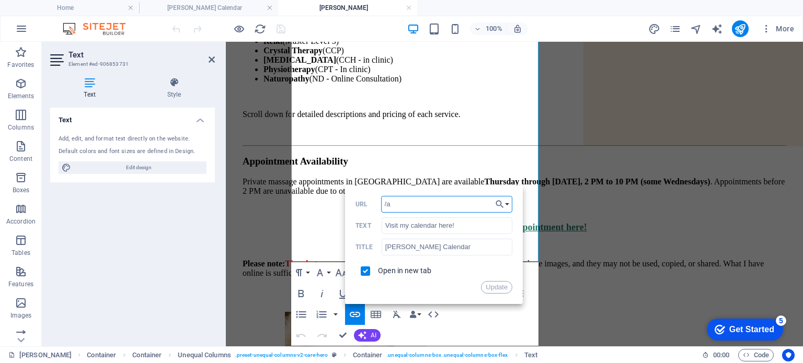
type input "/"
paste input "https://calendar.google.com/calendar/embed?src=calendar0137%40gmail.com&amp;ctz…"
type input "https://calendar.google.com/calendar/embed?src=calendar0137%40gmail.com&amp;ctz…"
click at [491, 288] on button "Update" at bounding box center [496, 287] width 31 height 13
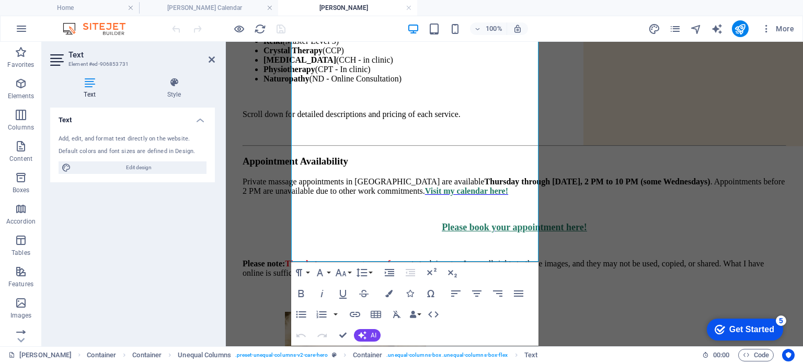
scroll to position [0, 0]
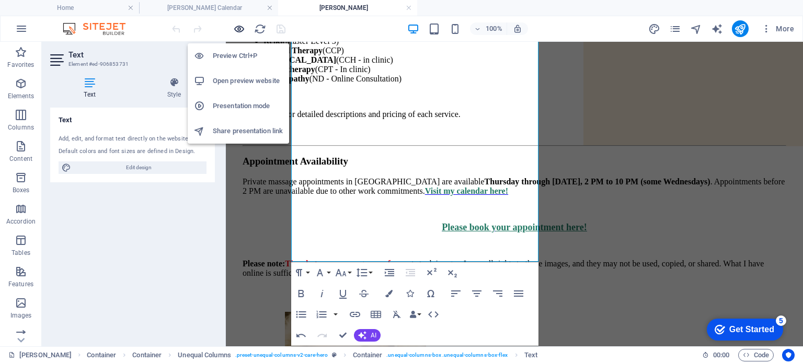
click at [238, 27] on icon "button" at bounding box center [239, 29] width 12 height 12
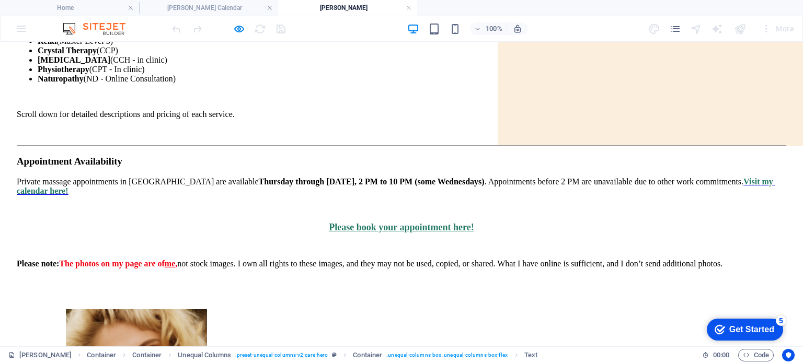
click at [313, 177] on span "Visit my calendar here!" at bounding box center [396, 186] width 758 height 18
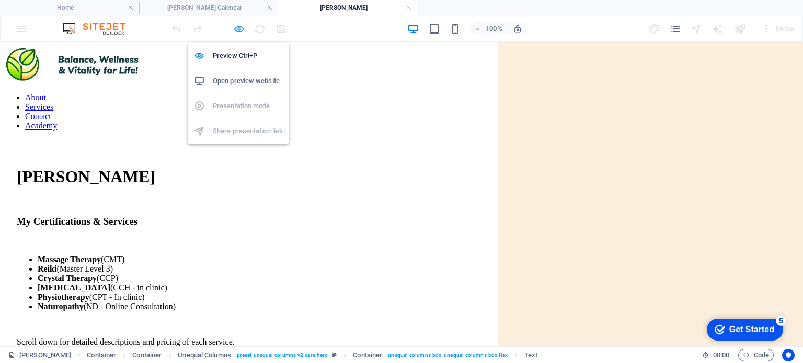
click at [240, 25] on icon "button" at bounding box center [239, 29] width 12 height 12
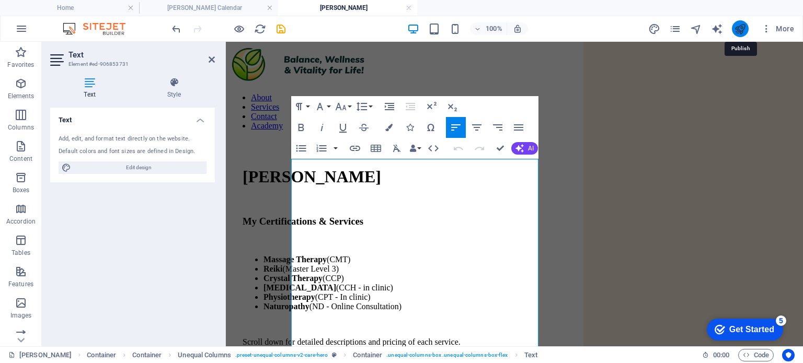
click at [741, 27] on icon "publish" at bounding box center [740, 29] width 12 height 12
